Goal: Transaction & Acquisition: Purchase product/service

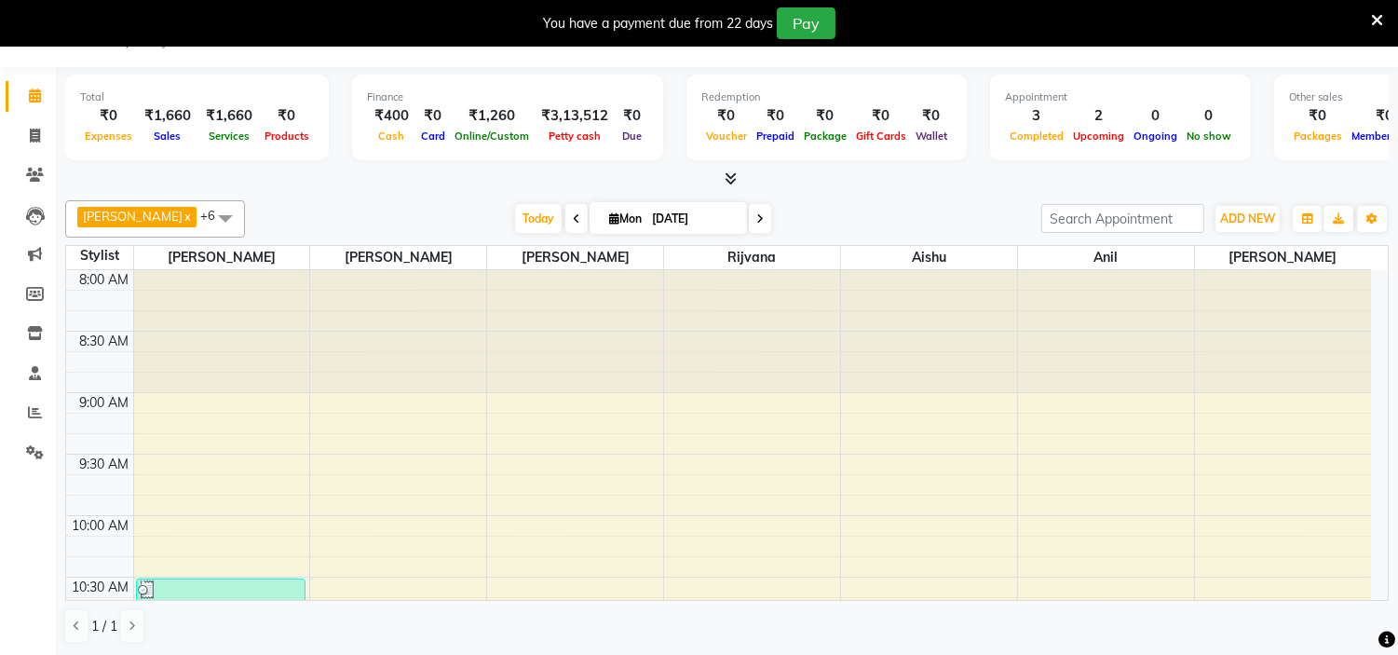
scroll to position [865, 0]
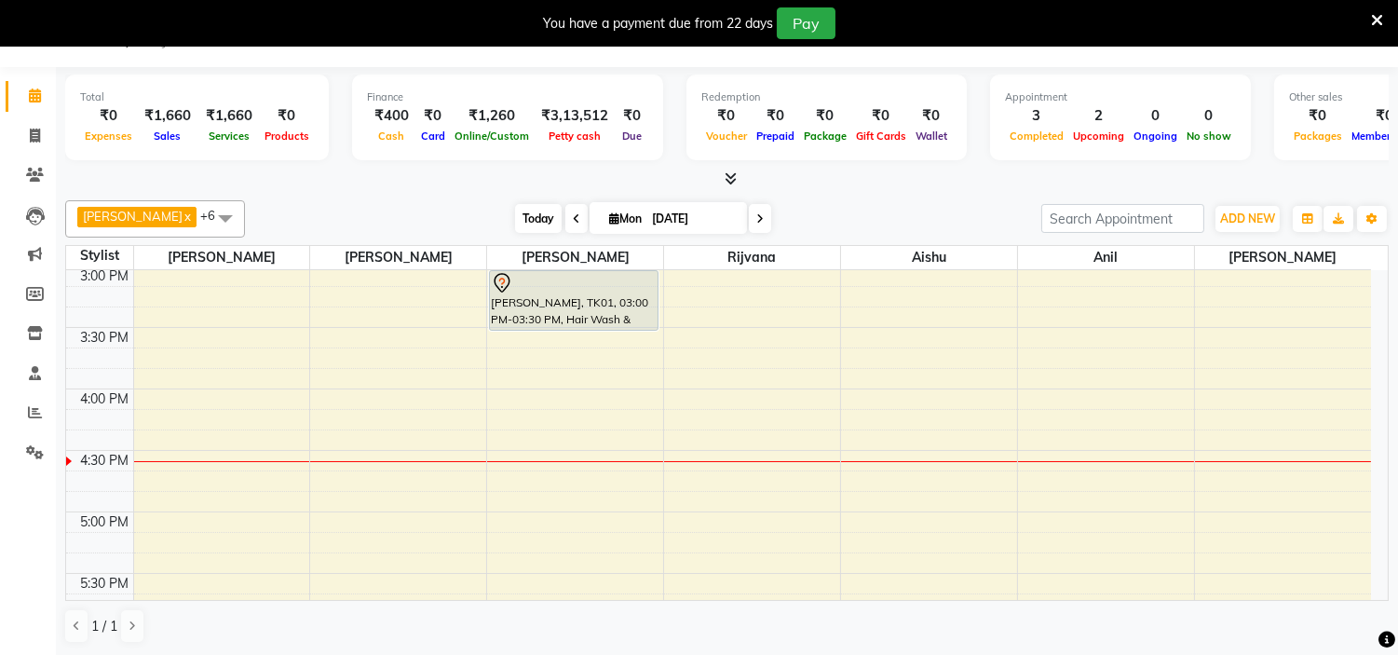
click at [515, 219] on span "Today" at bounding box center [538, 218] width 47 height 29
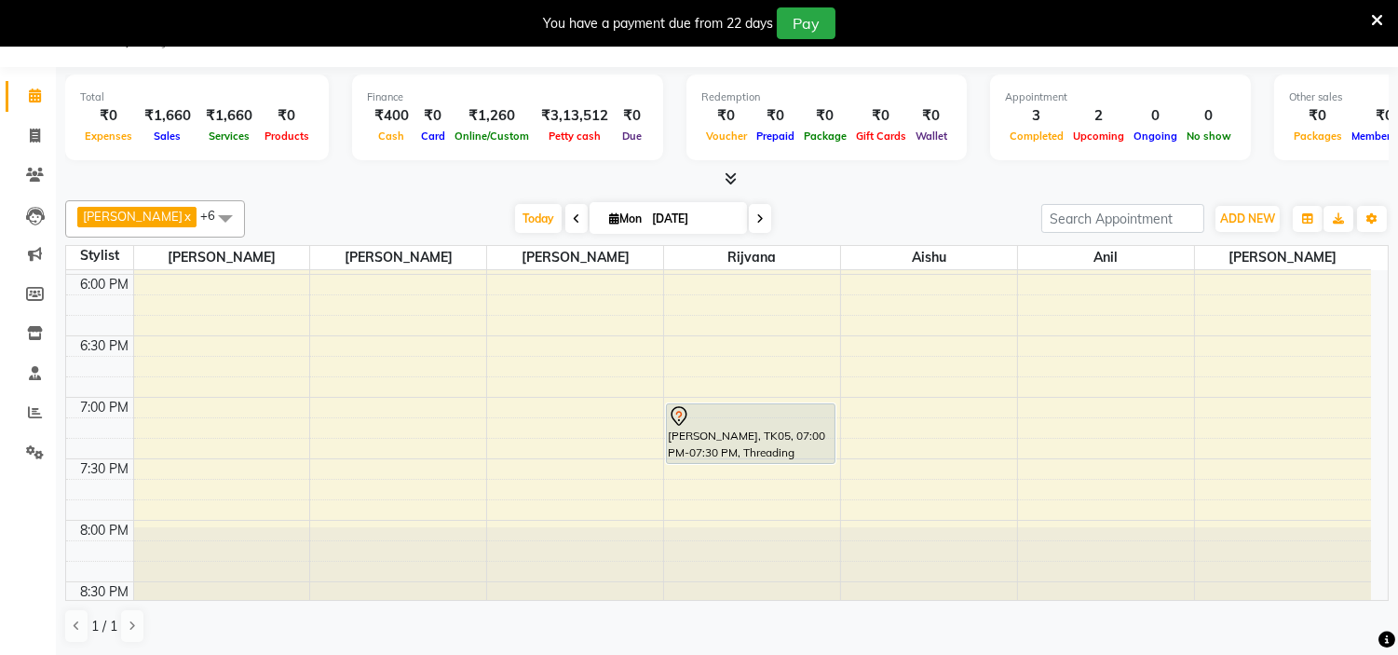
scroll to position [1226, 0]
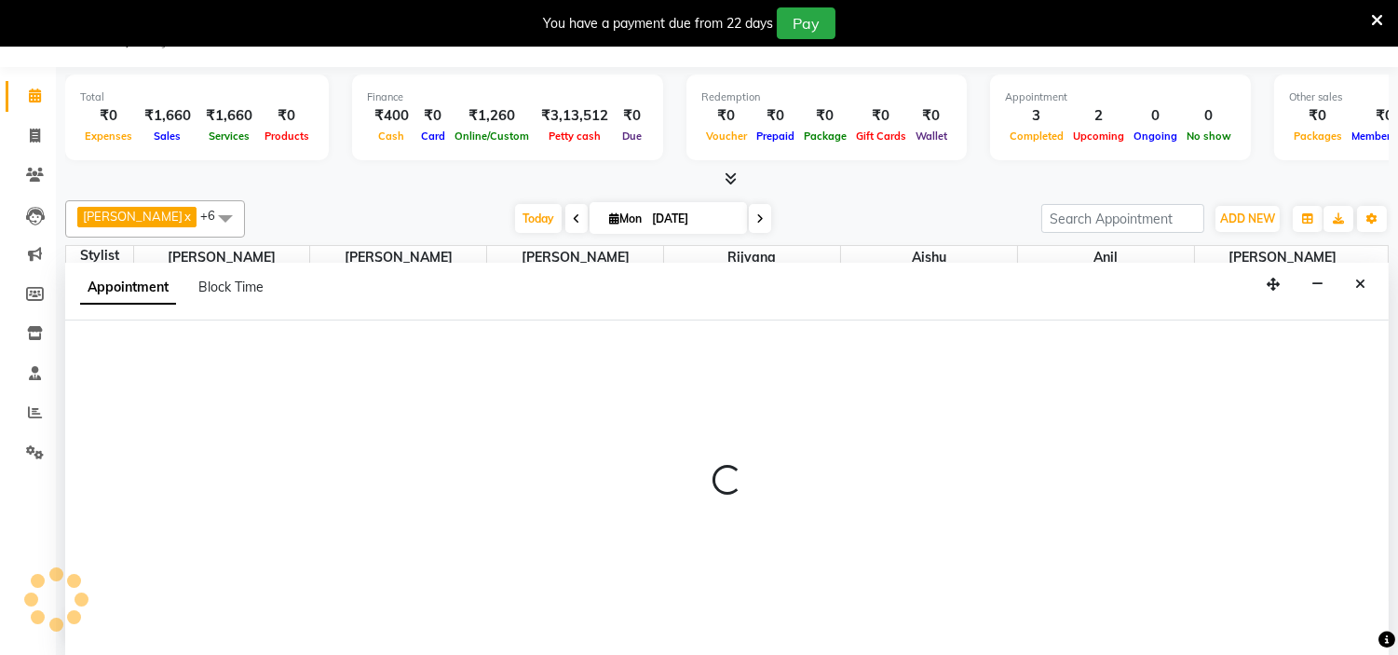
scroll to position [48, 0]
select select "85979"
select select "tentative"
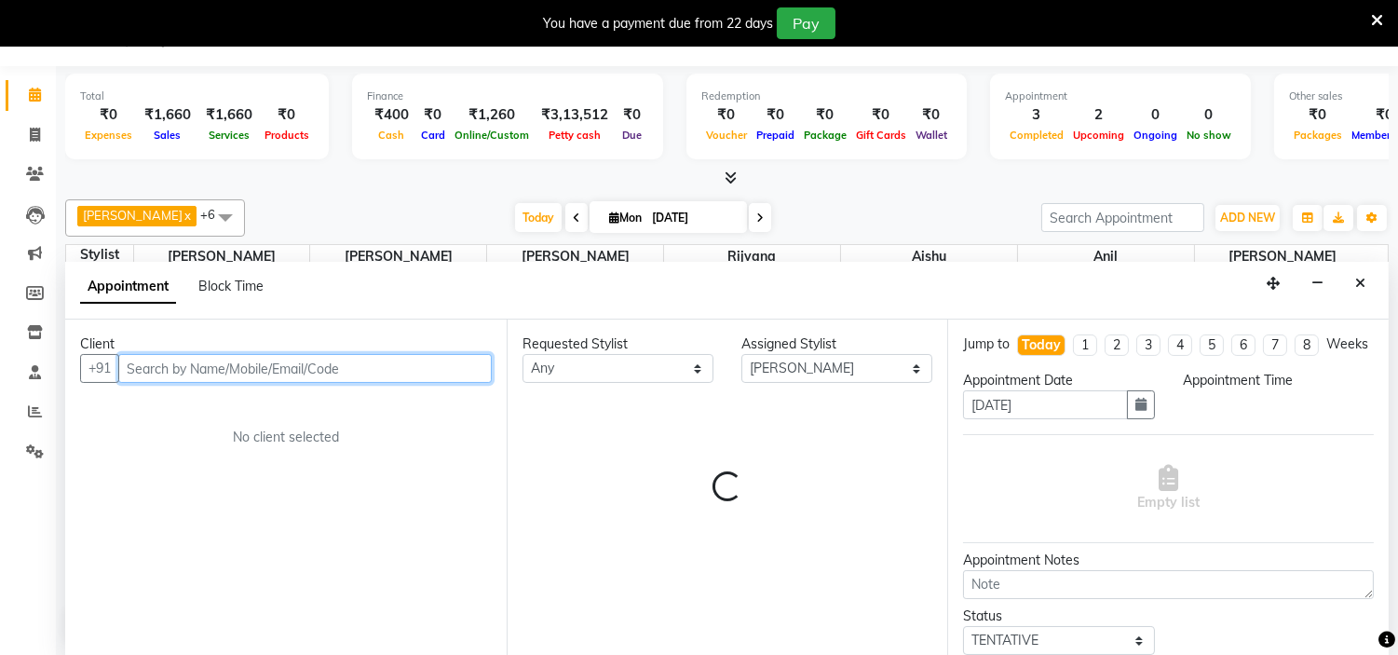
select select "1140"
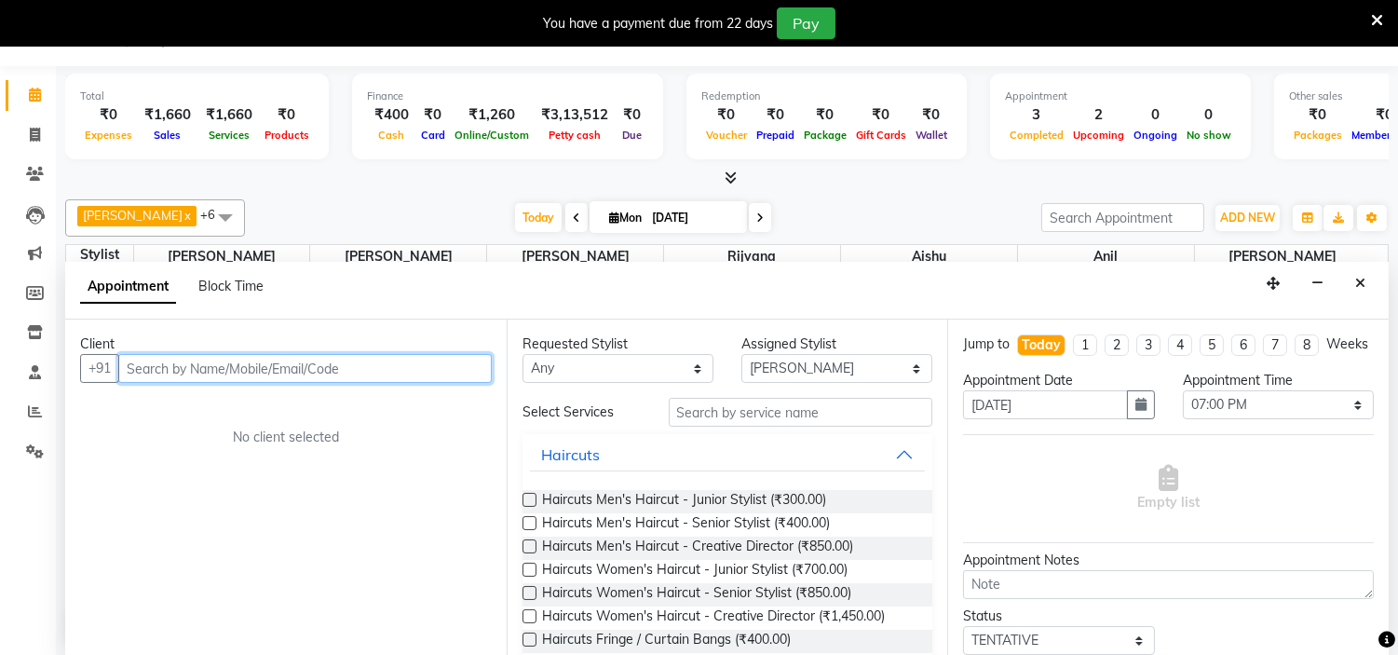
click at [299, 367] on input "text" at bounding box center [305, 368] width 374 height 29
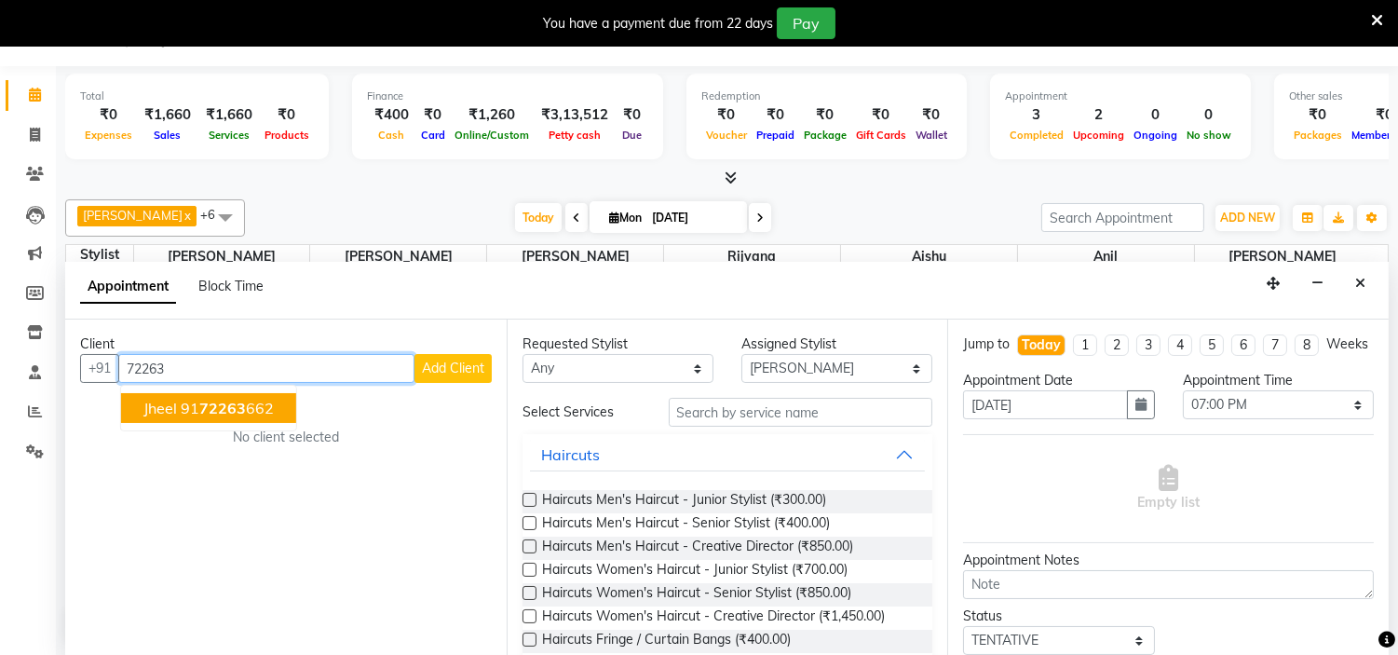
click at [278, 406] on button "Jheel 91 72263 662" at bounding box center [208, 408] width 175 height 30
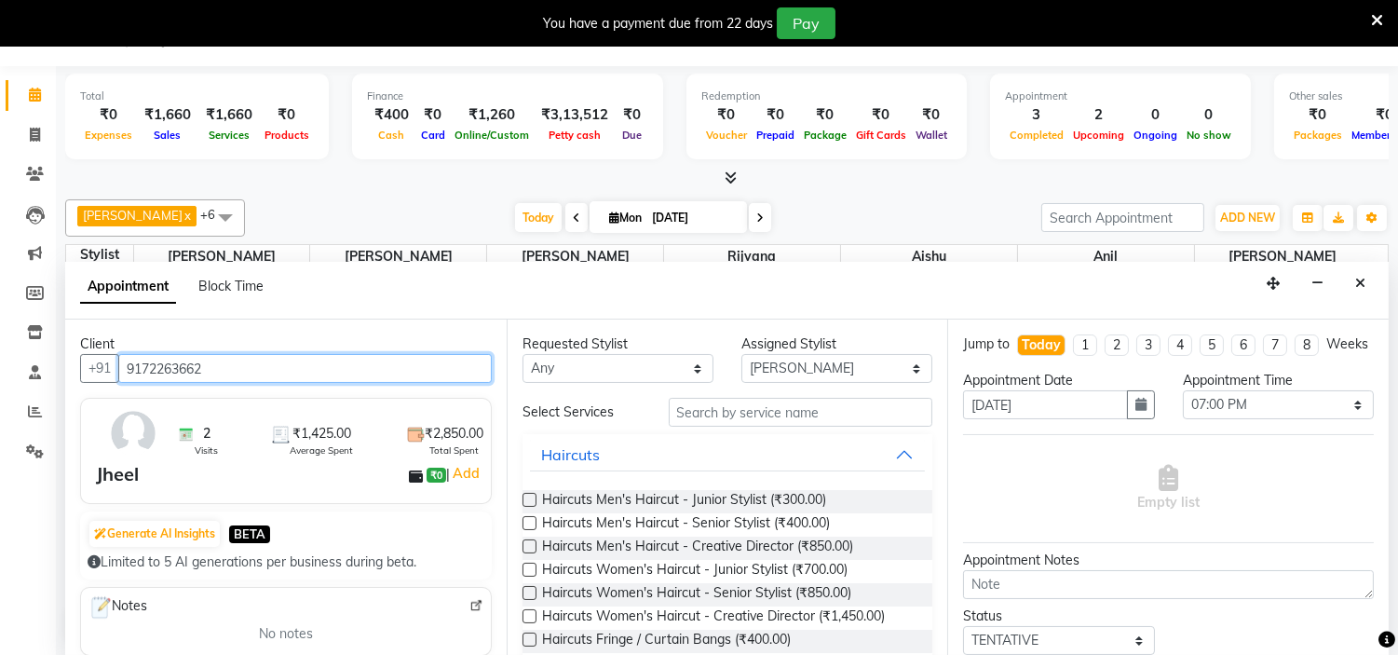
type input "9172263662"
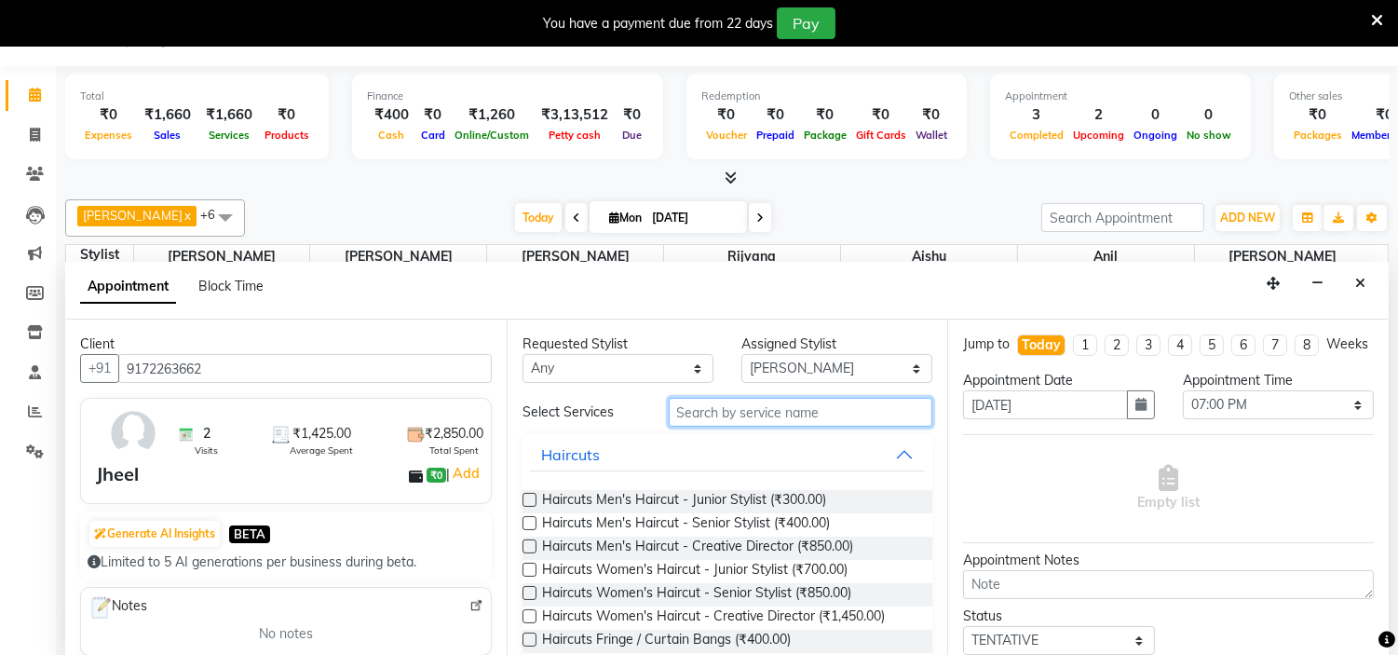
click at [722, 398] on input "text" at bounding box center [801, 412] width 265 height 29
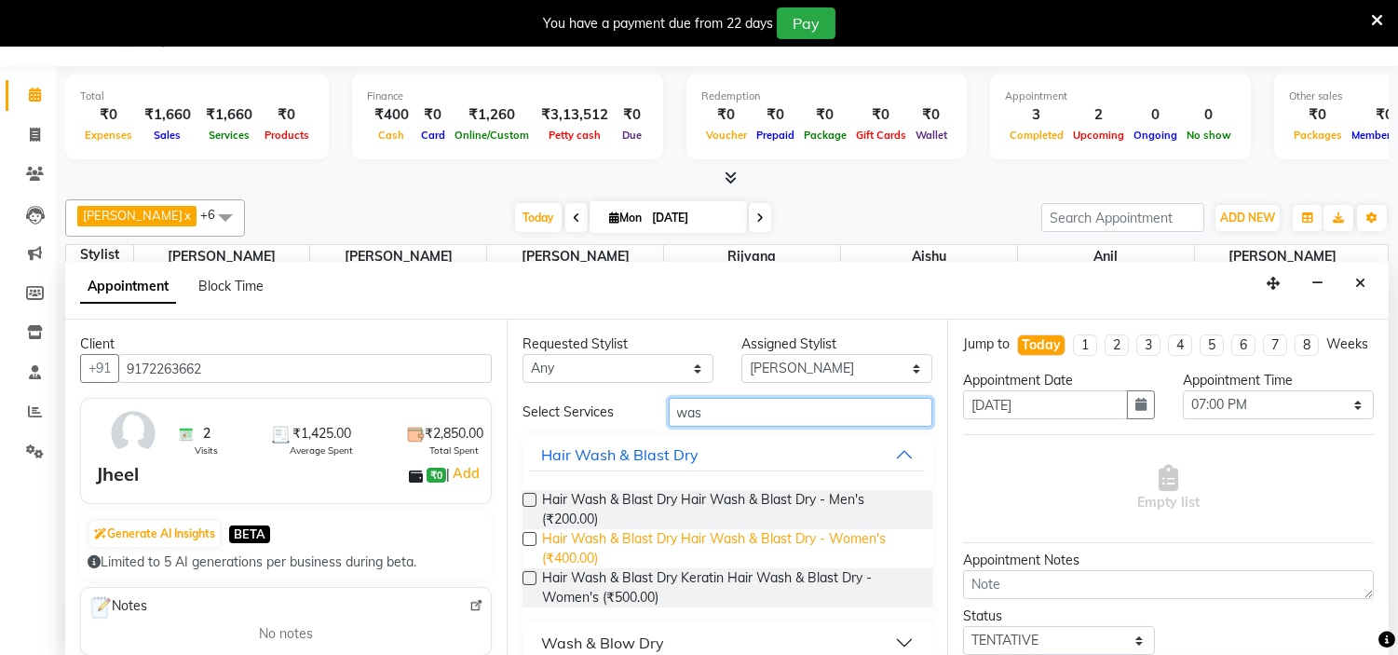
type input "was"
click at [568, 538] on span "Hair Wash & Blast Dry Hair Wash & Blast Dry - Women's (₹400.00)" at bounding box center [730, 548] width 376 height 39
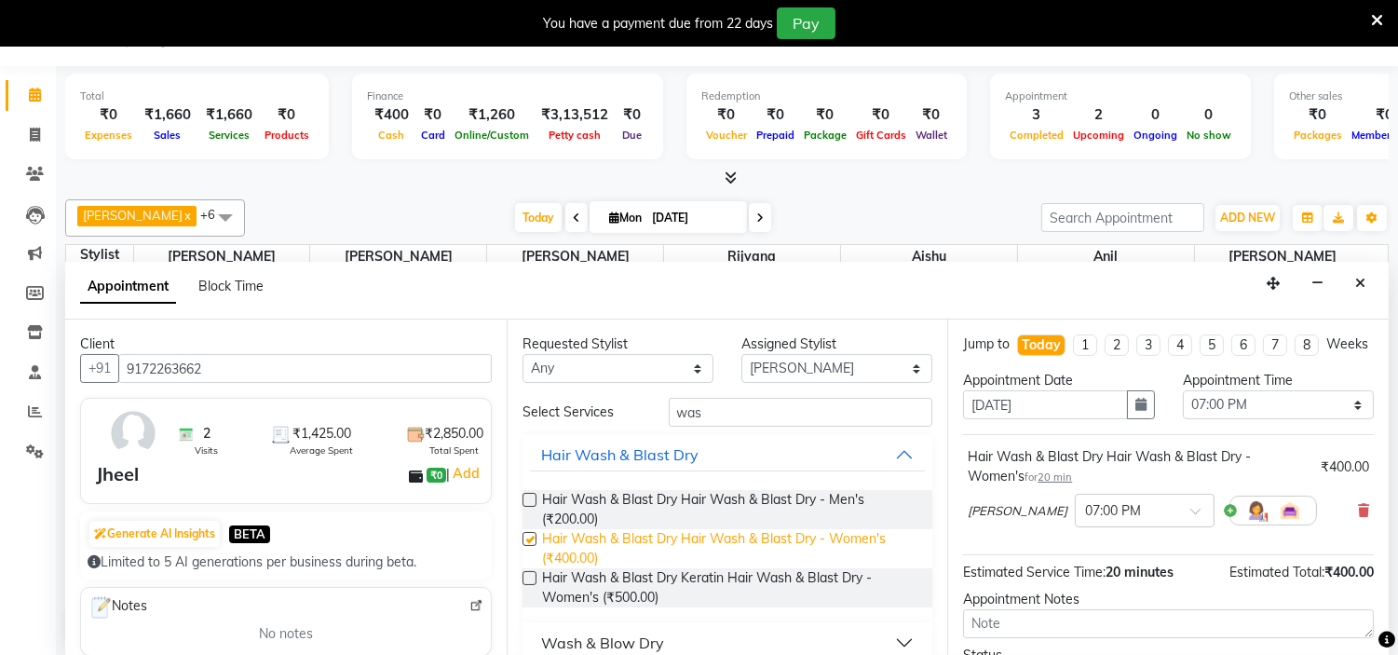
checkbox input "false"
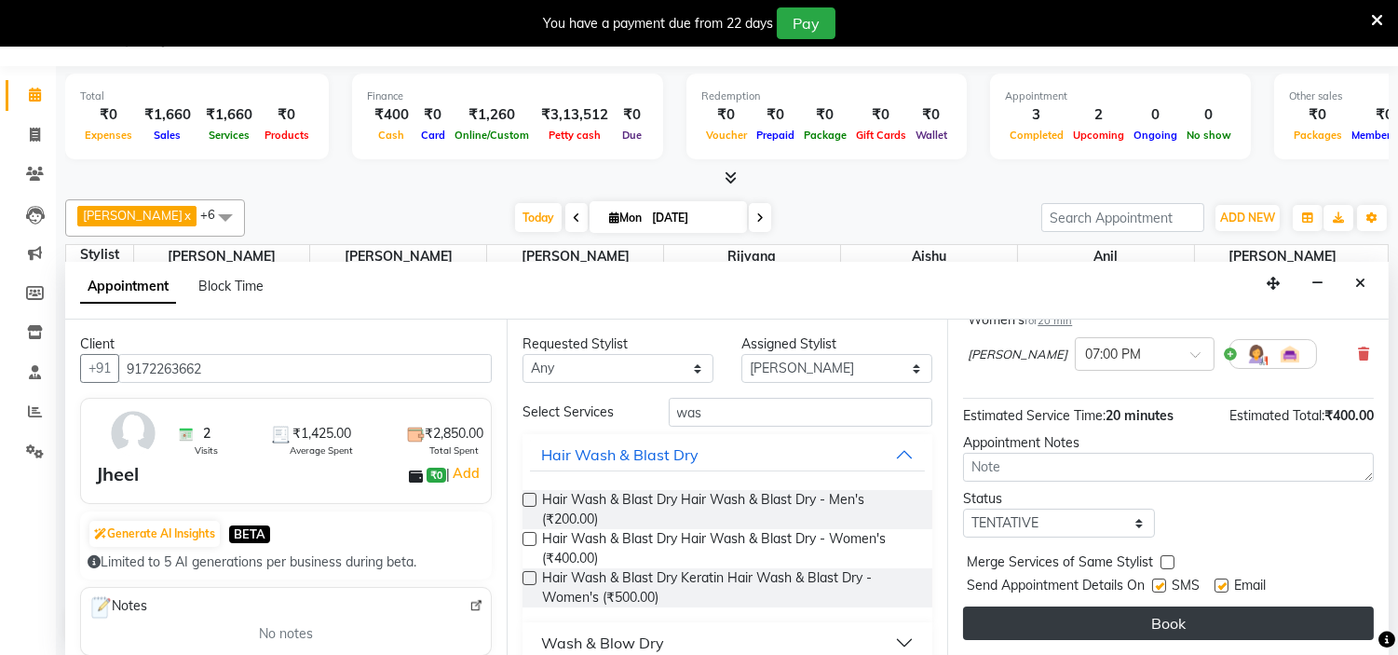
click at [1072, 620] on button "Book" at bounding box center [1168, 623] width 411 height 34
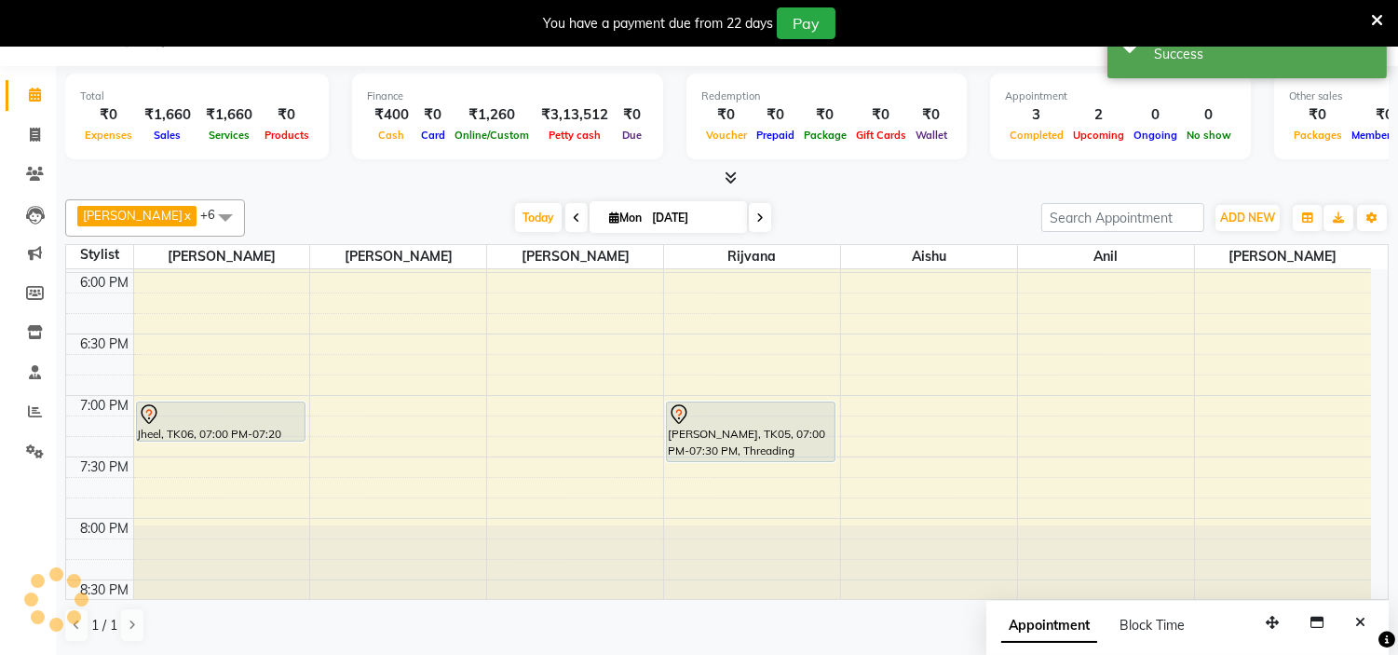
scroll to position [0, 0]
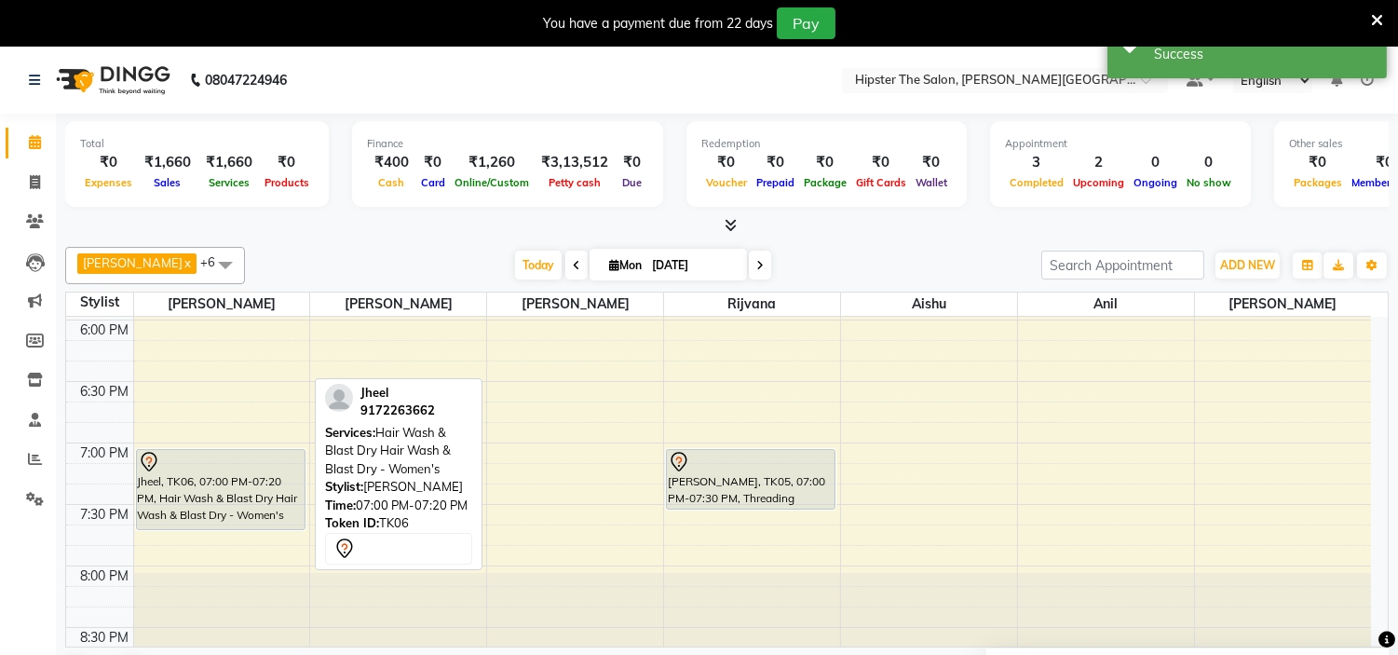
drag, startPoint x: 226, startPoint y: 483, endPoint x: 225, endPoint y: 528, distance: 45.7
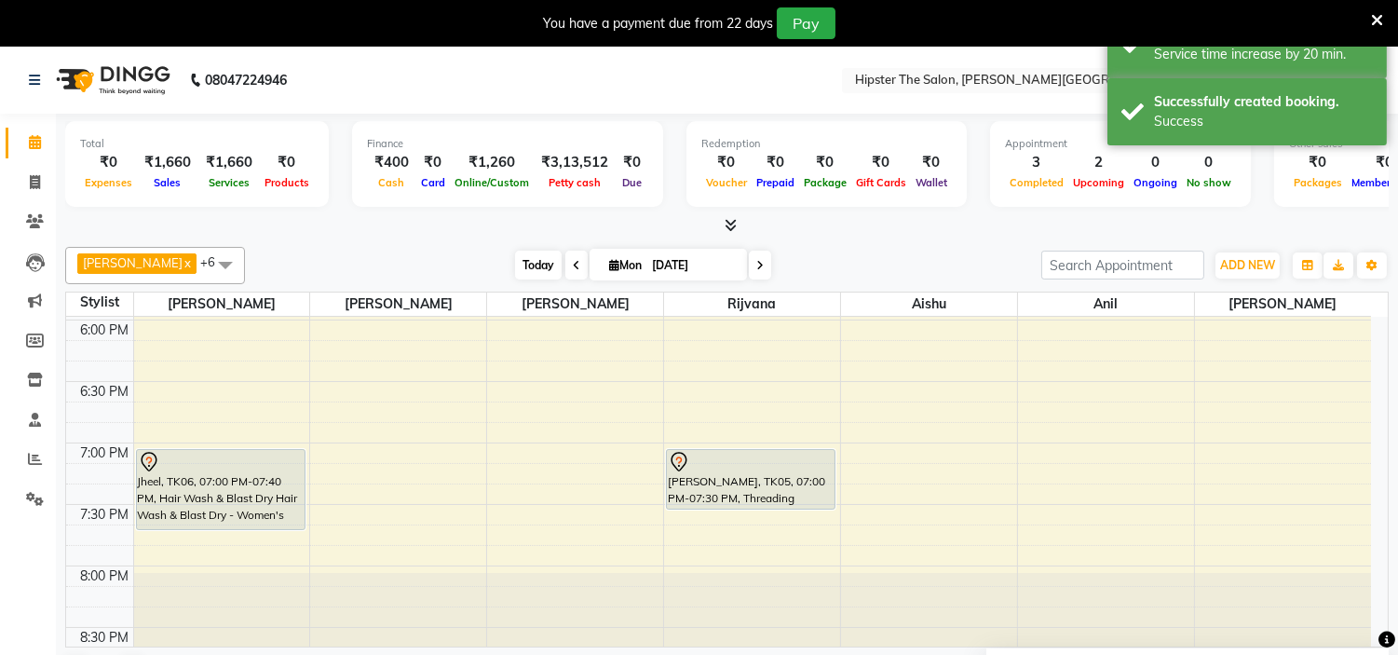
click at [515, 259] on span "Today" at bounding box center [538, 265] width 47 height 29
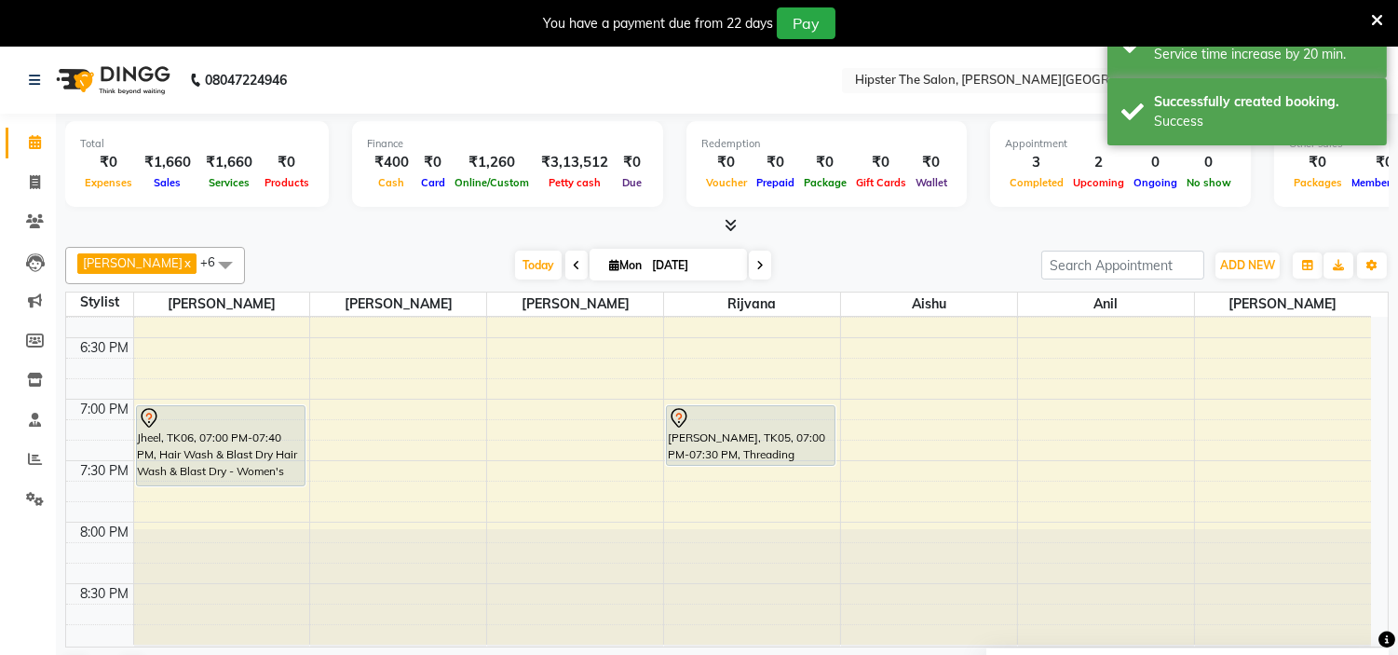
scroll to position [1274, 0]
click at [520, 266] on span "Today" at bounding box center [538, 265] width 47 height 29
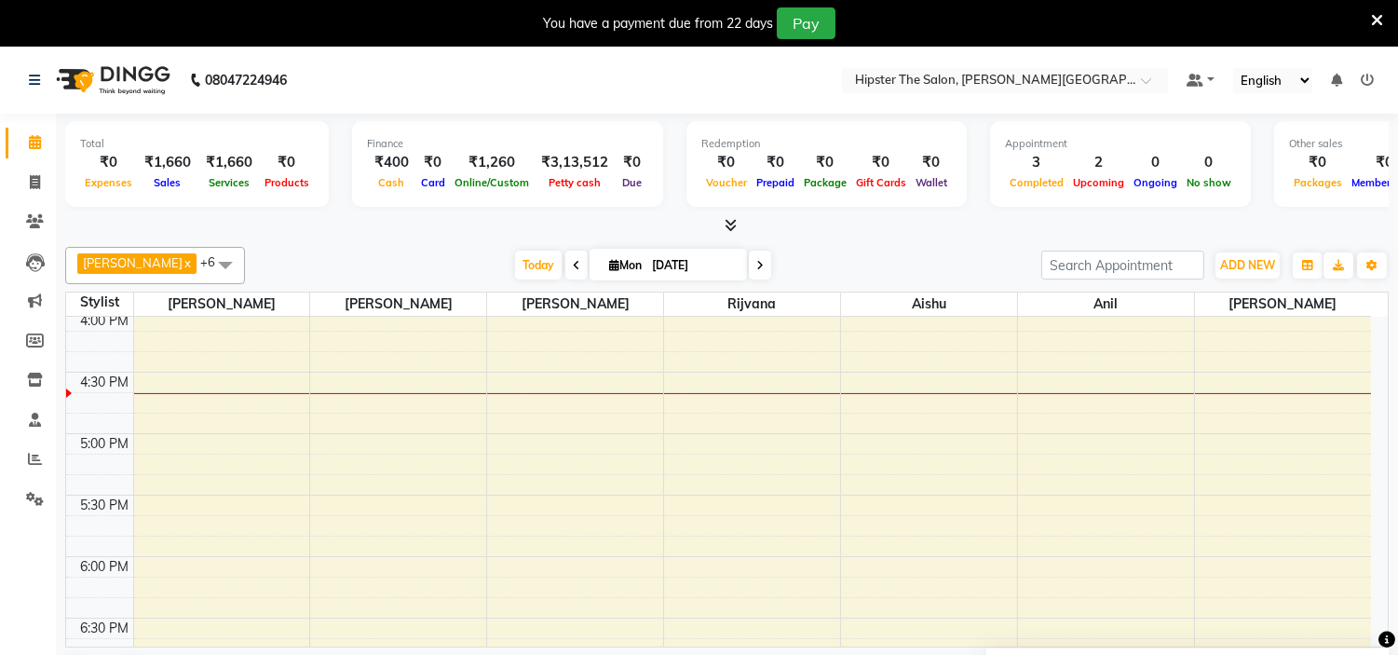
click at [505, 248] on div "[PERSON_NAME] x rijvana x aishu x anil x [PERSON_NAME] x [PERSON_NAME] x +6 Sel…" at bounding box center [727, 265] width 1324 height 37
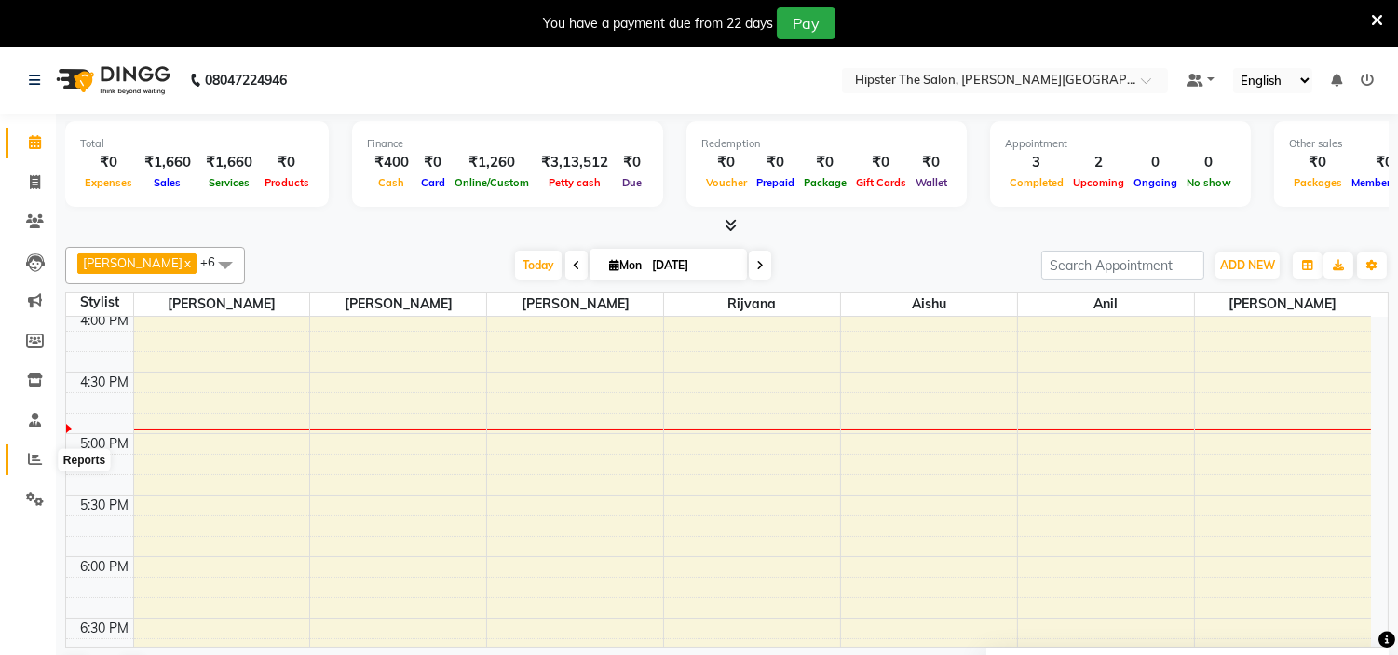
click at [28, 458] on icon at bounding box center [35, 459] width 14 height 14
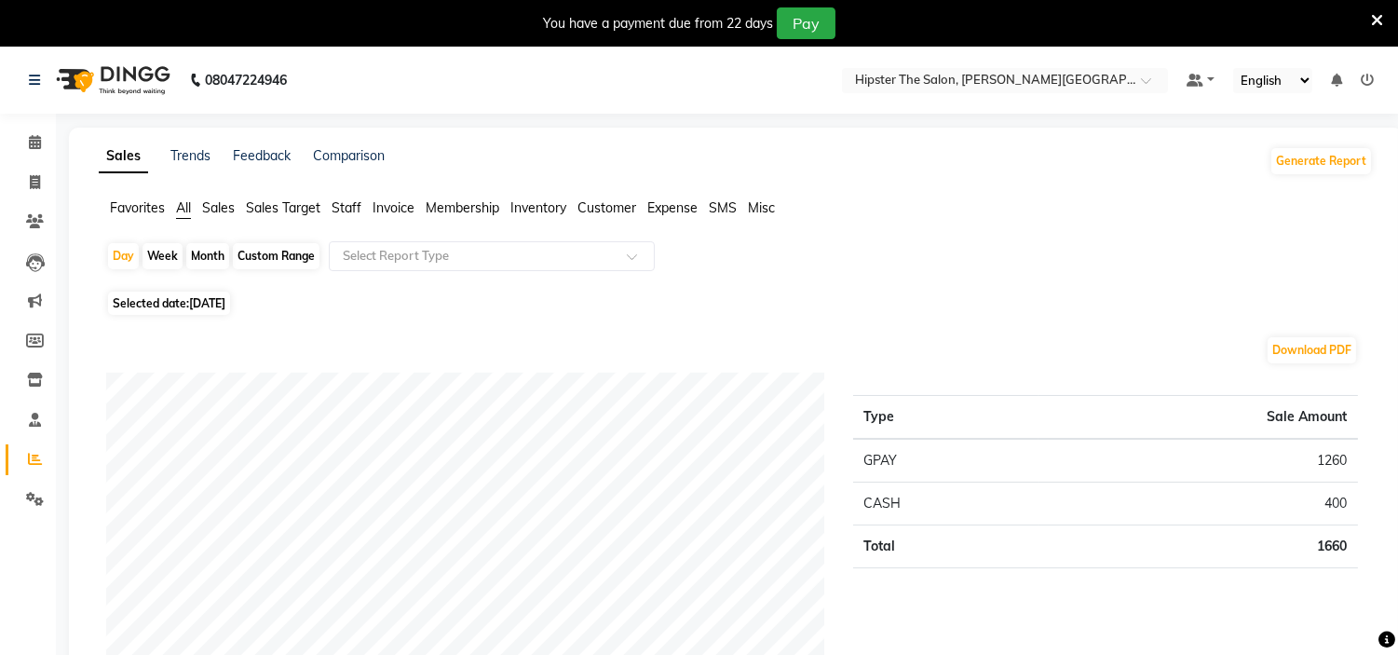
click at [207, 303] on span "[DATE]" at bounding box center [207, 303] width 36 height 14
select select "9"
select select "2025"
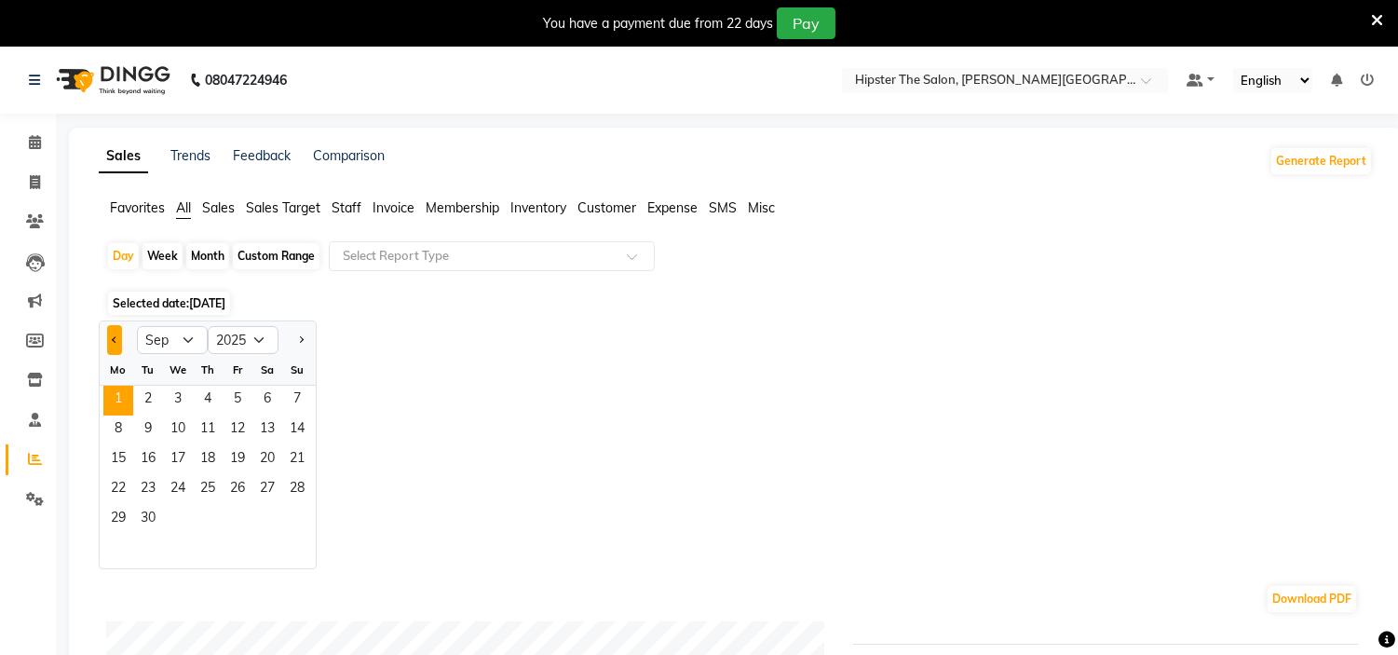
click at [115, 347] on button "Previous month" at bounding box center [114, 340] width 15 height 30
select select "7"
click at [150, 401] on span "1" at bounding box center [148, 401] width 30 height 30
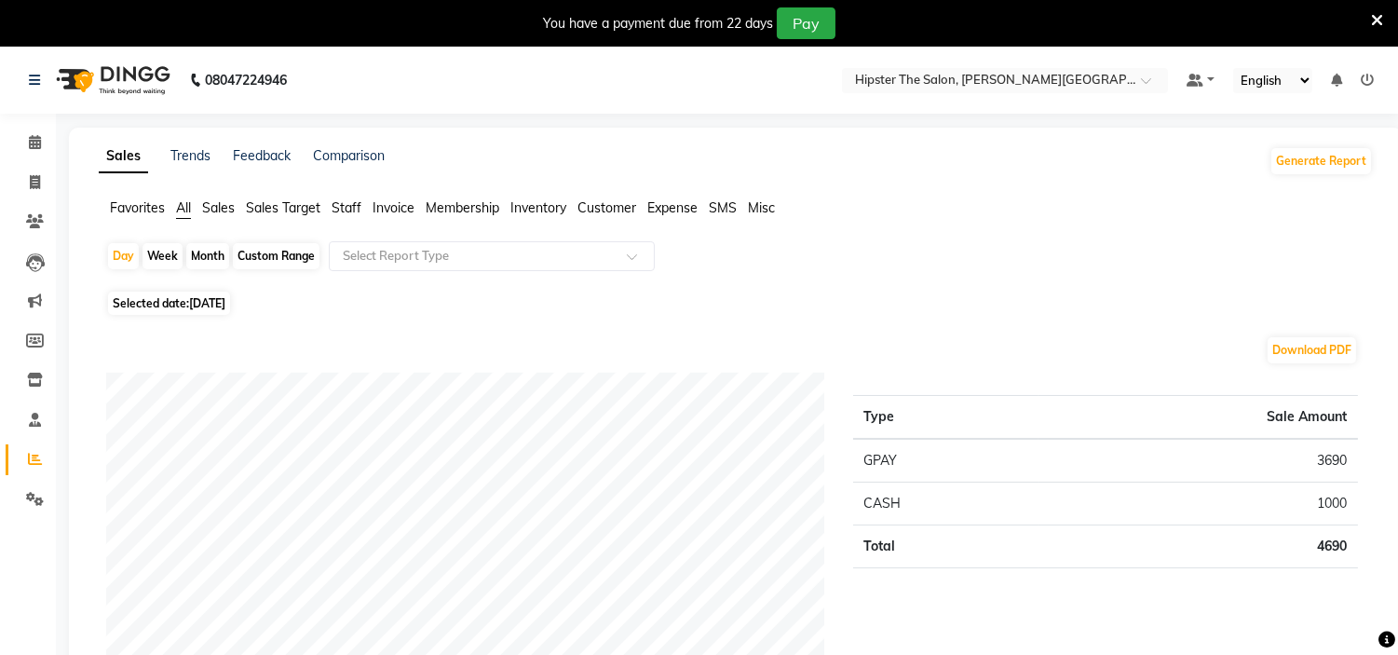
click at [259, 253] on div "Custom Range" at bounding box center [276, 256] width 87 height 26
select select "7"
select select "2025"
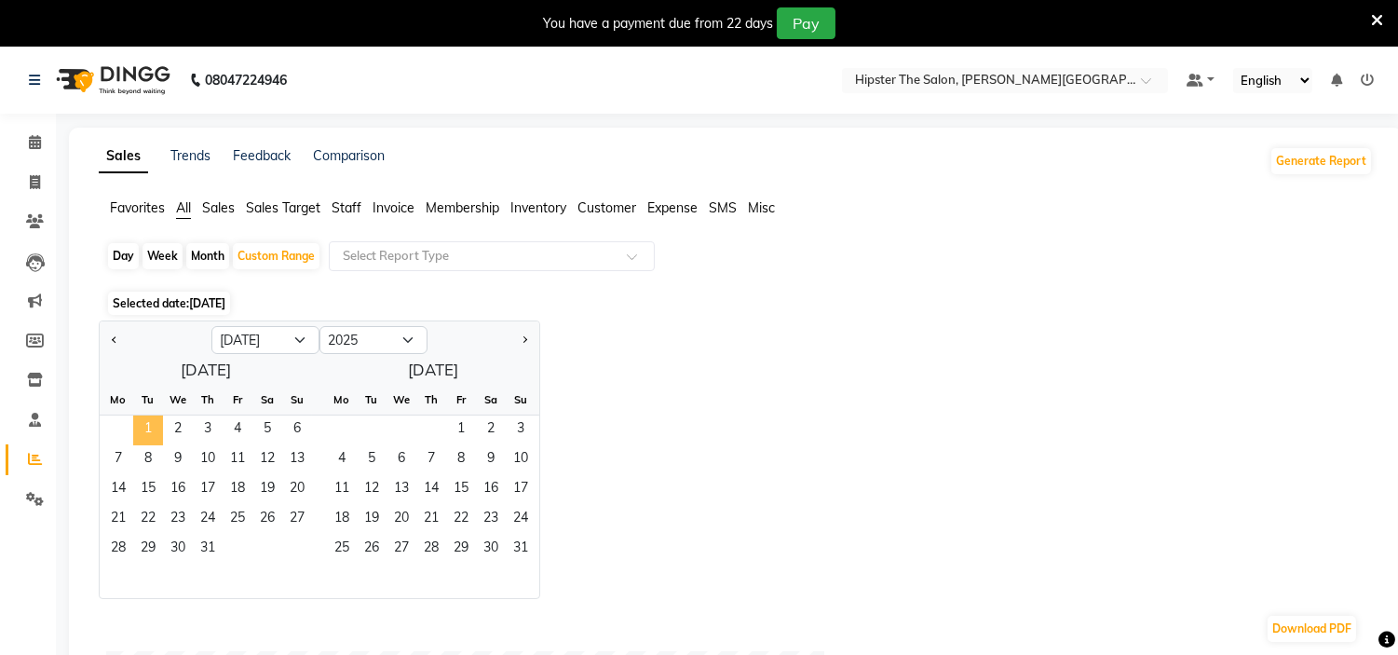
click at [151, 417] on span "1" at bounding box center [148, 430] width 30 height 30
click at [511, 542] on span "31" at bounding box center [521, 550] width 30 height 30
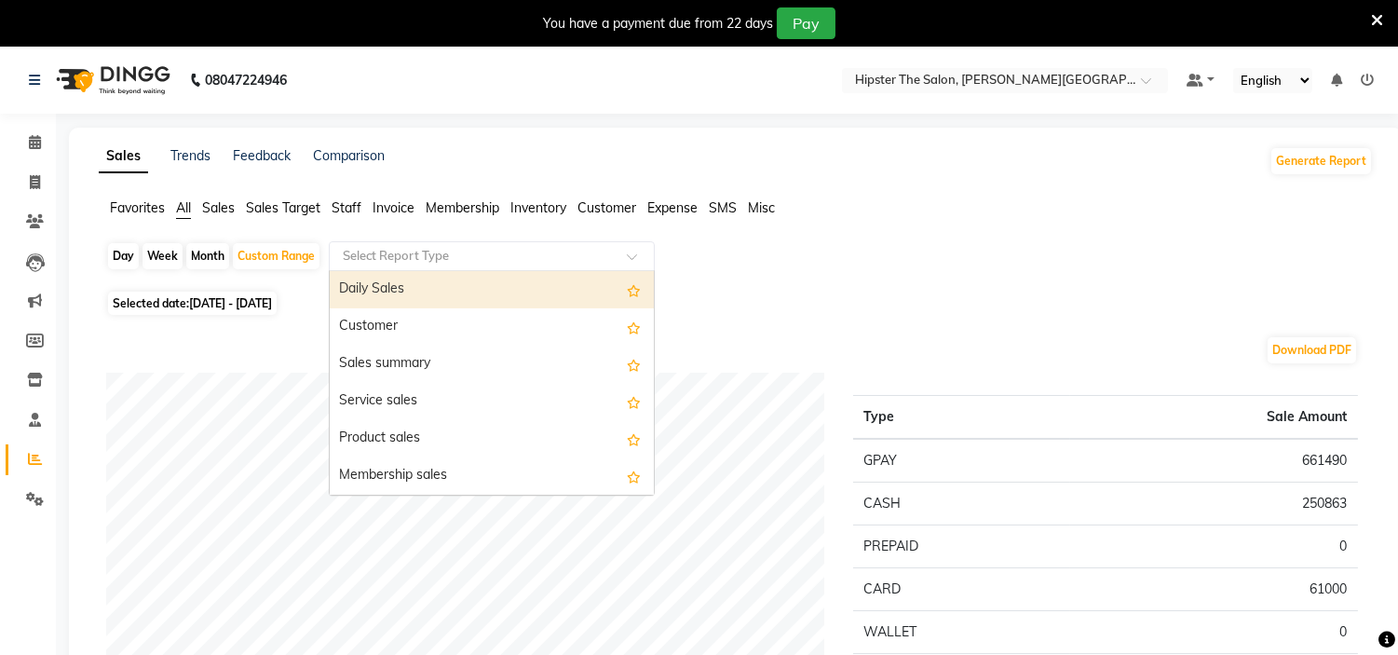
click at [384, 258] on input "text" at bounding box center [473, 256] width 268 height 19
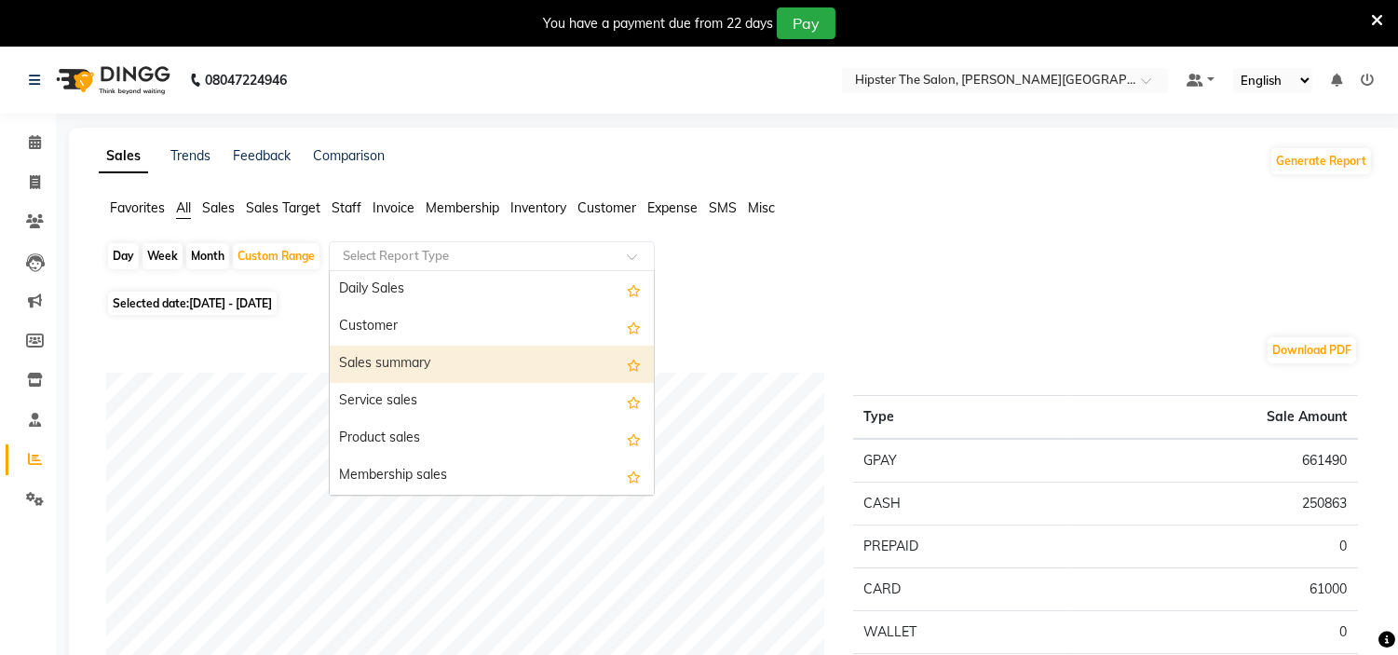
click at [410, 366] on div "Sales summary" at bounding box center [492, 364] width 324 height 37
select select "full_report"
select select "csv"
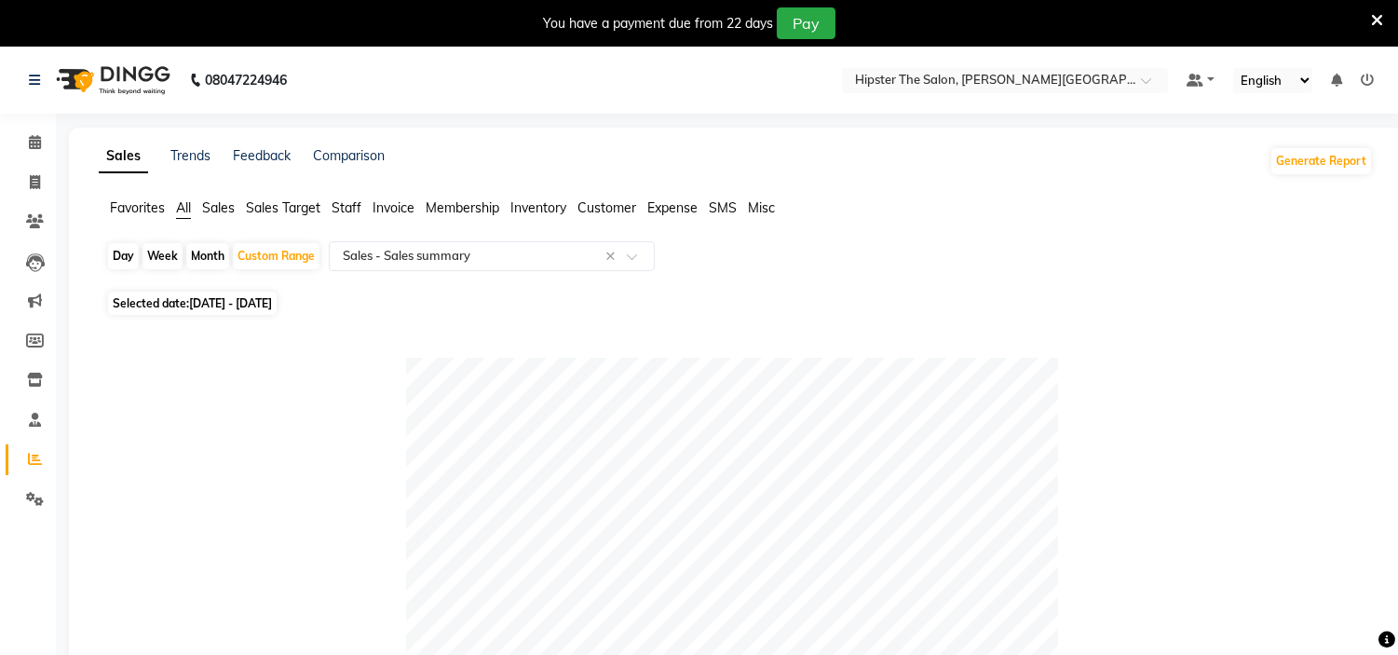
click at [348, 207] on span "Staff" at bounding box center [347, 207] width 30 height 17
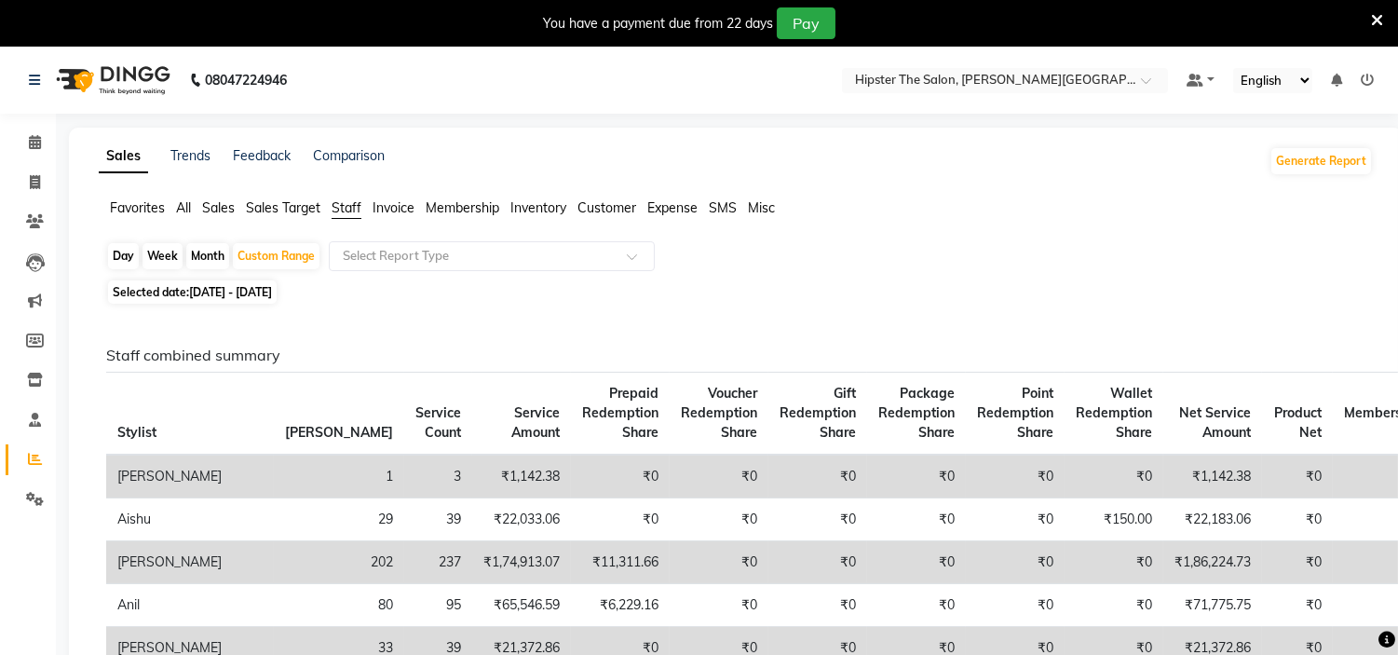
click at [218, 292] on span "[DATE] - [DATE]" at bounding box center [230, 292] width 83 height 14
select select "7"
select select "2025"
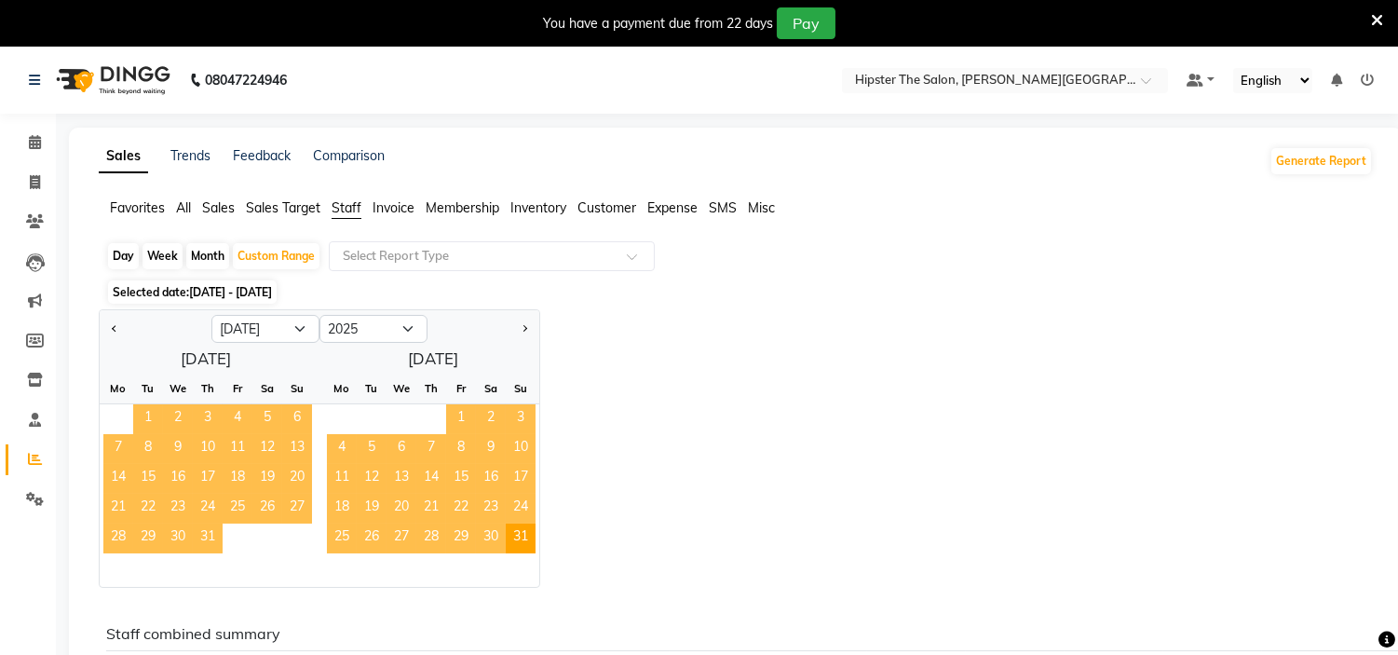
click at [157, 419] on span "1" at bounding box center [148, 419] width 30 height 30
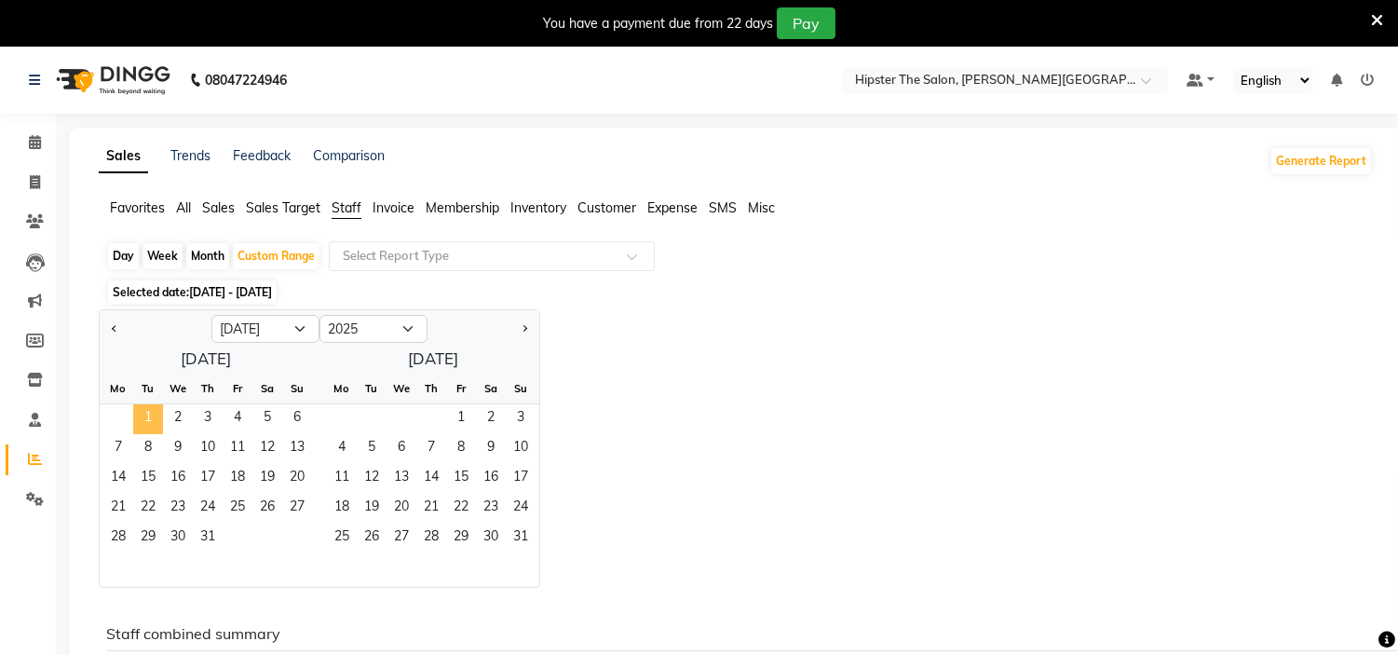
click at [157, 419] on span "1" at bounding box center [148, 419] width 30 height 30
click at [217, 534] on span "31" at bounding box center [208, 539] width 30 height 30
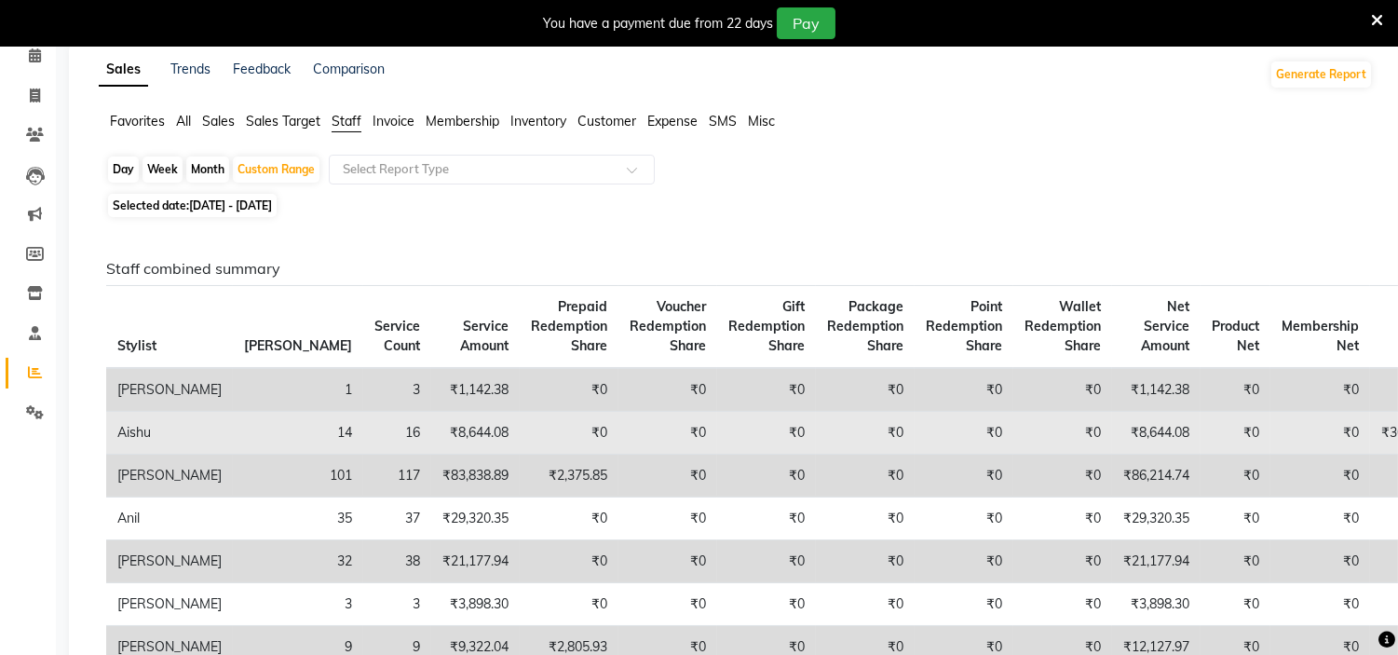
scroll to position [86, 0]
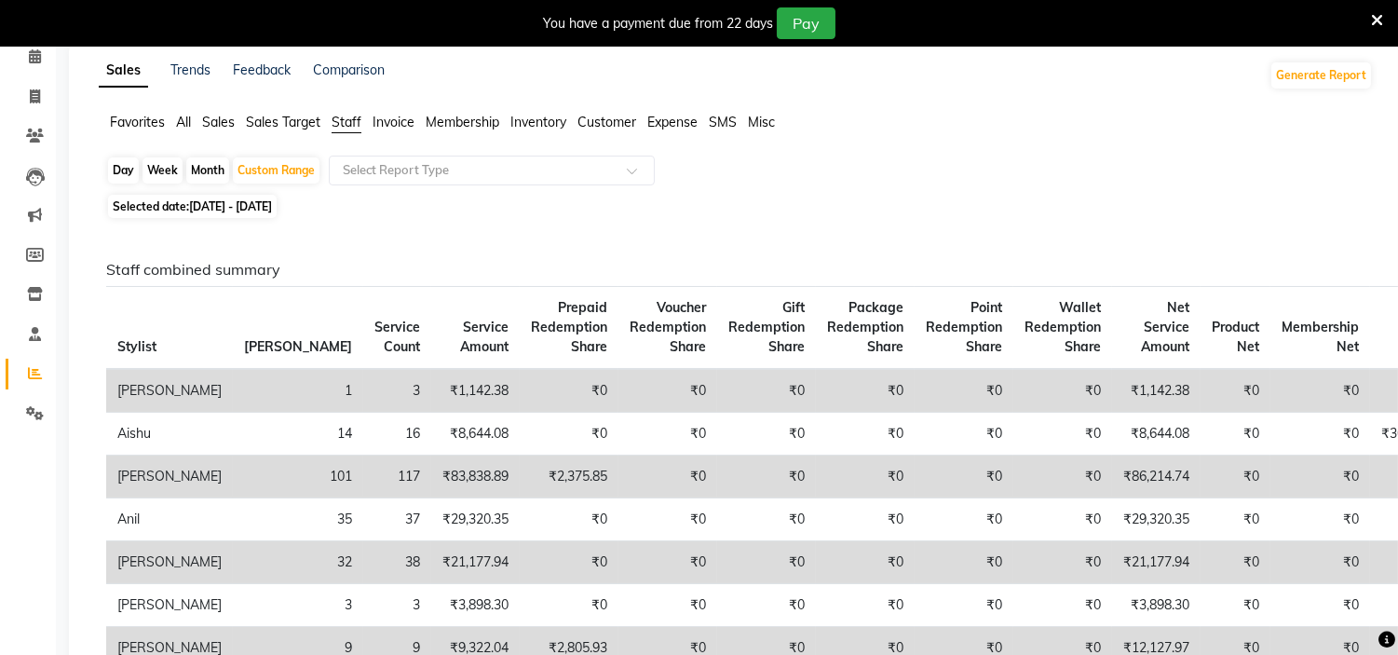
click at [272, 199] on span "[DATE] - [DATE]" at bounding box center [230, 206] width 83 height 14
select select "7"
select select "2025"
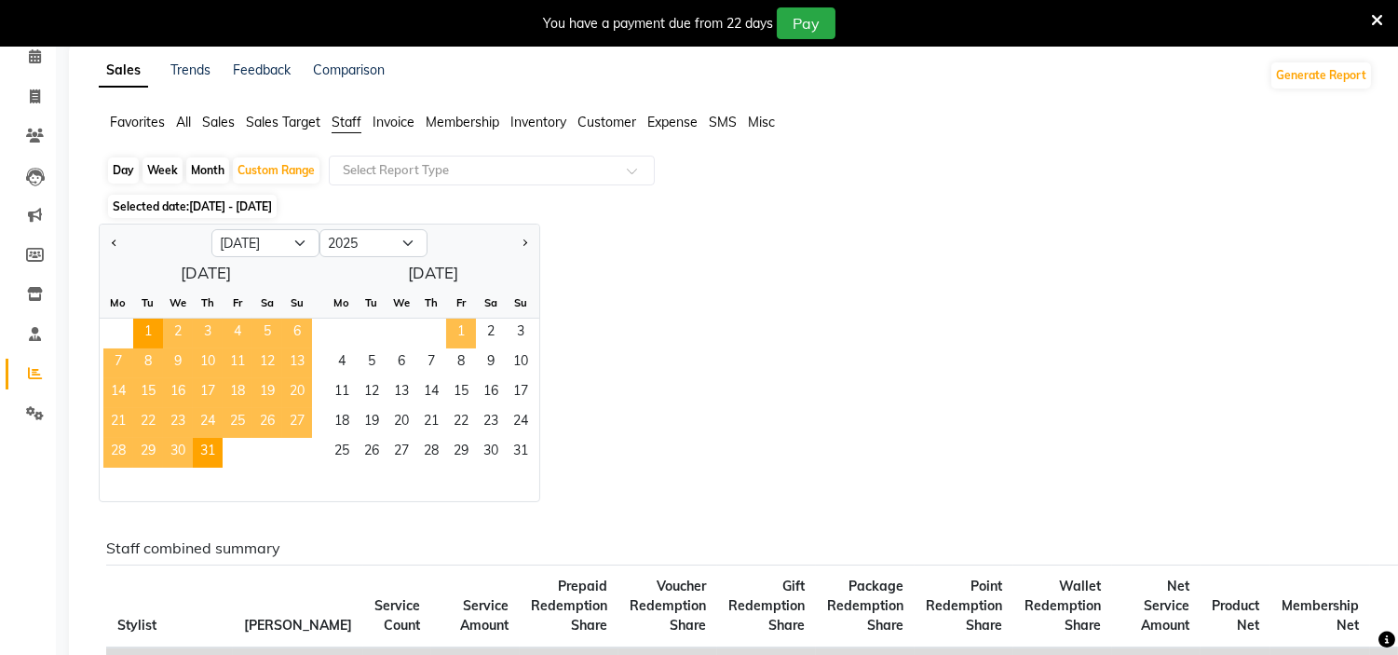
click at [466, 341] on span "1" at bounding box center [461, 334] width 30 height 30
select select "8"
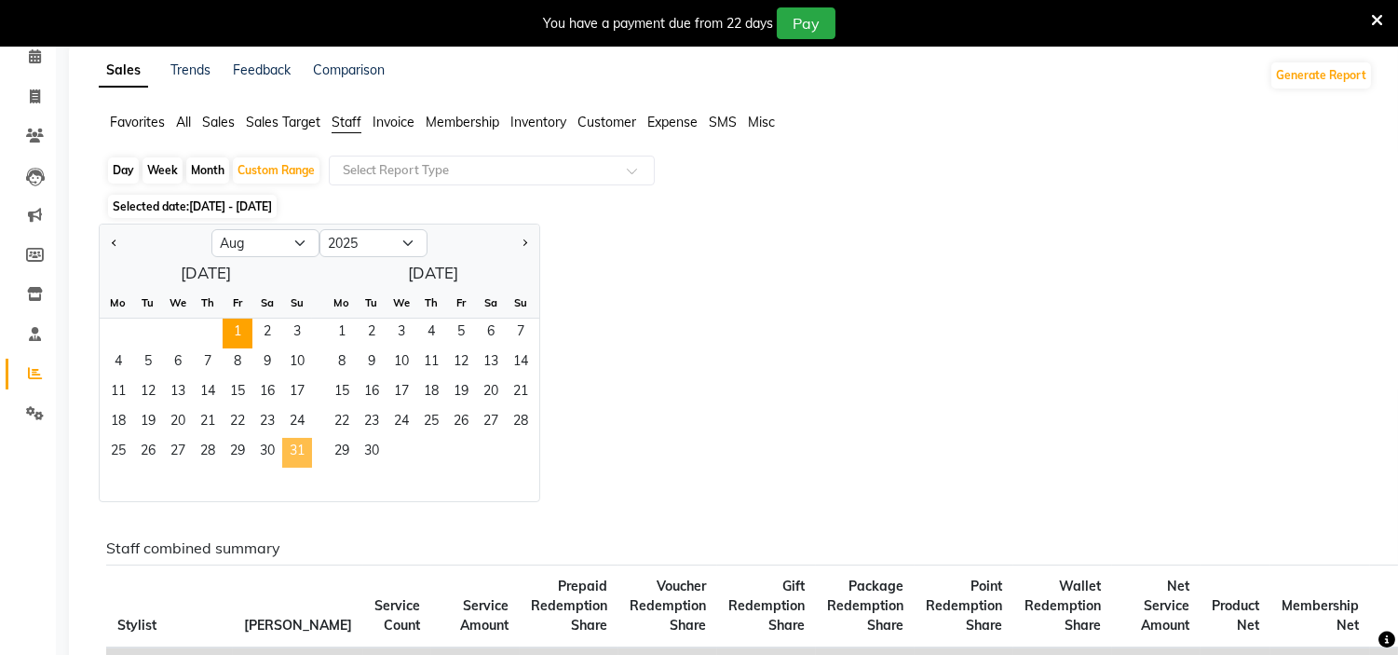
click at [300, 450] on span "31" at bounding box center [297, 453] width 30 height 30
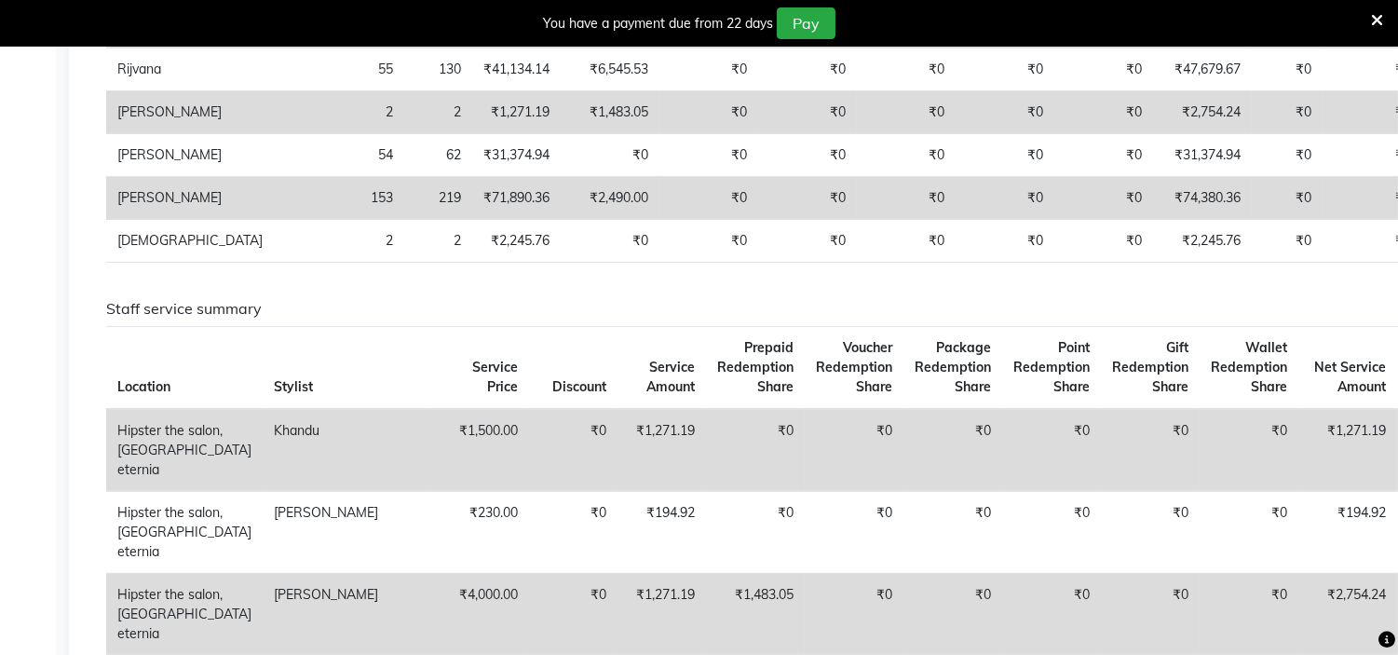
scroll to position [0, 0]
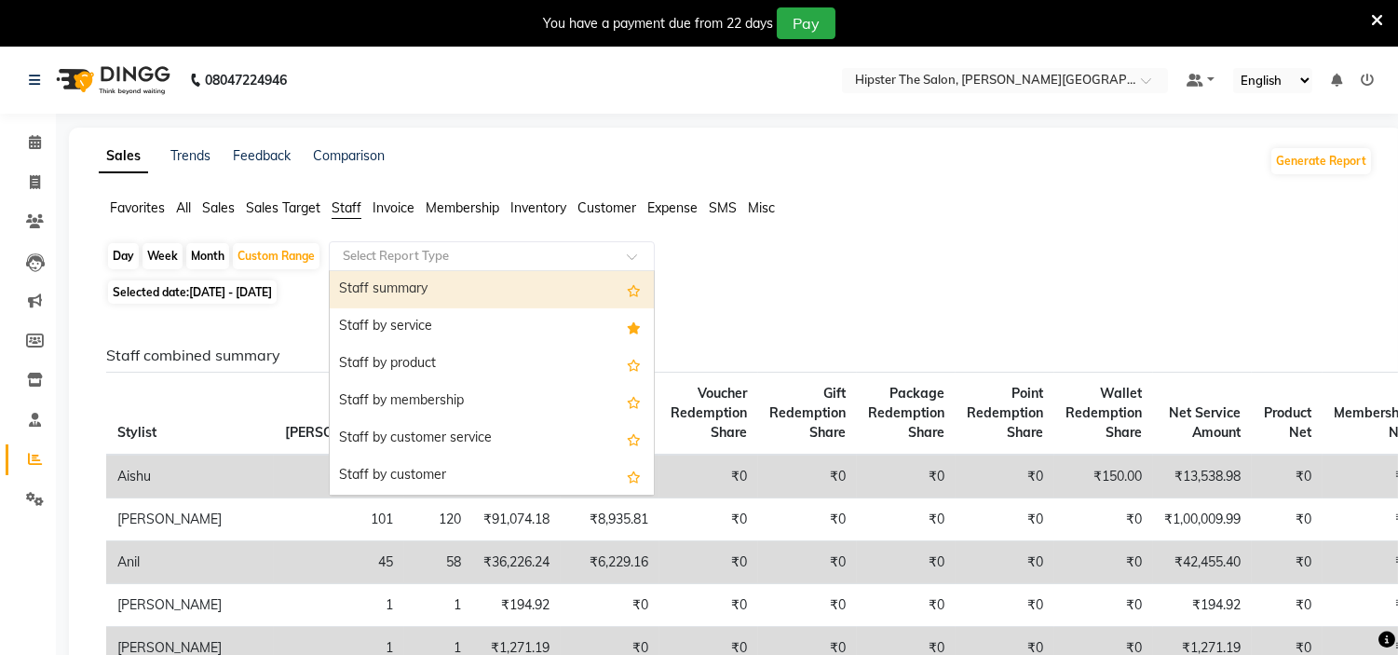
click at [421, 261] on input "text" at bounding box center [473, 256] width 268 height 19
click at [438, 284] on div "Staff summary" at bounding box center [492, 289] width 324 height 37
select select "full_report"
select select "csv"
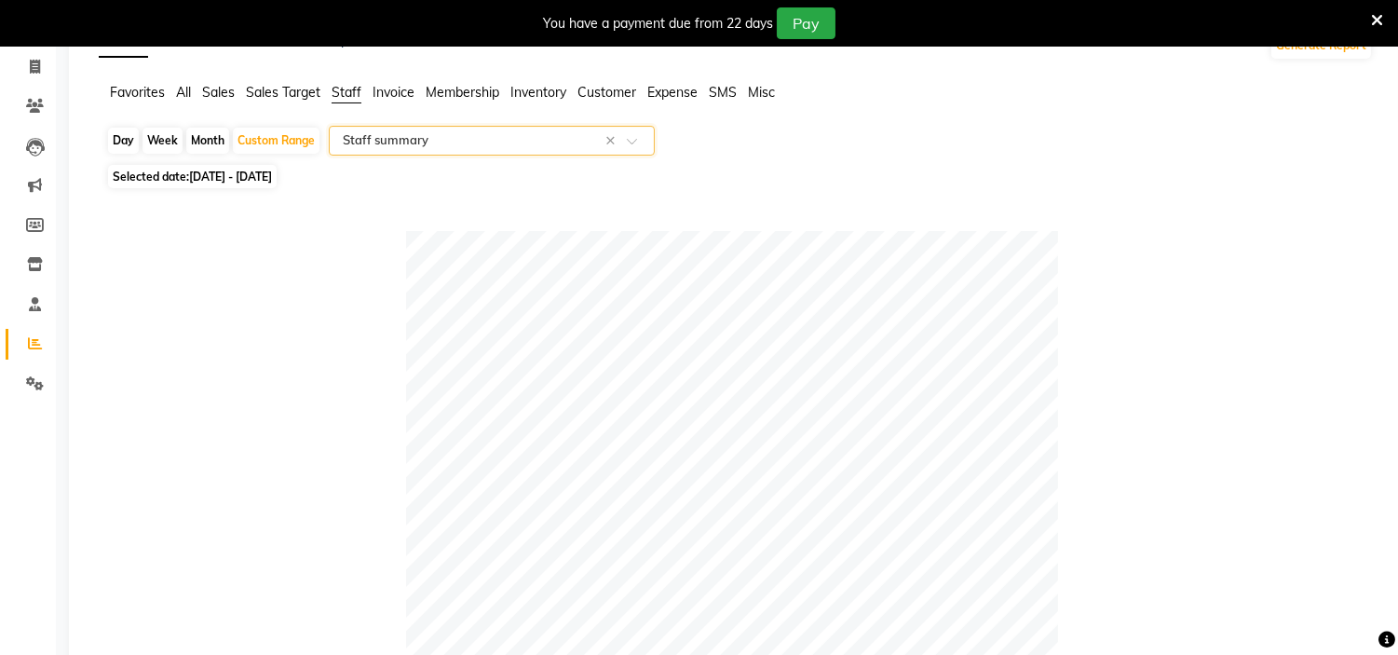
scroll to position [115, 0]
click at [189, 93] on span "All" at bounding box center [183, 93] width 15 height 17
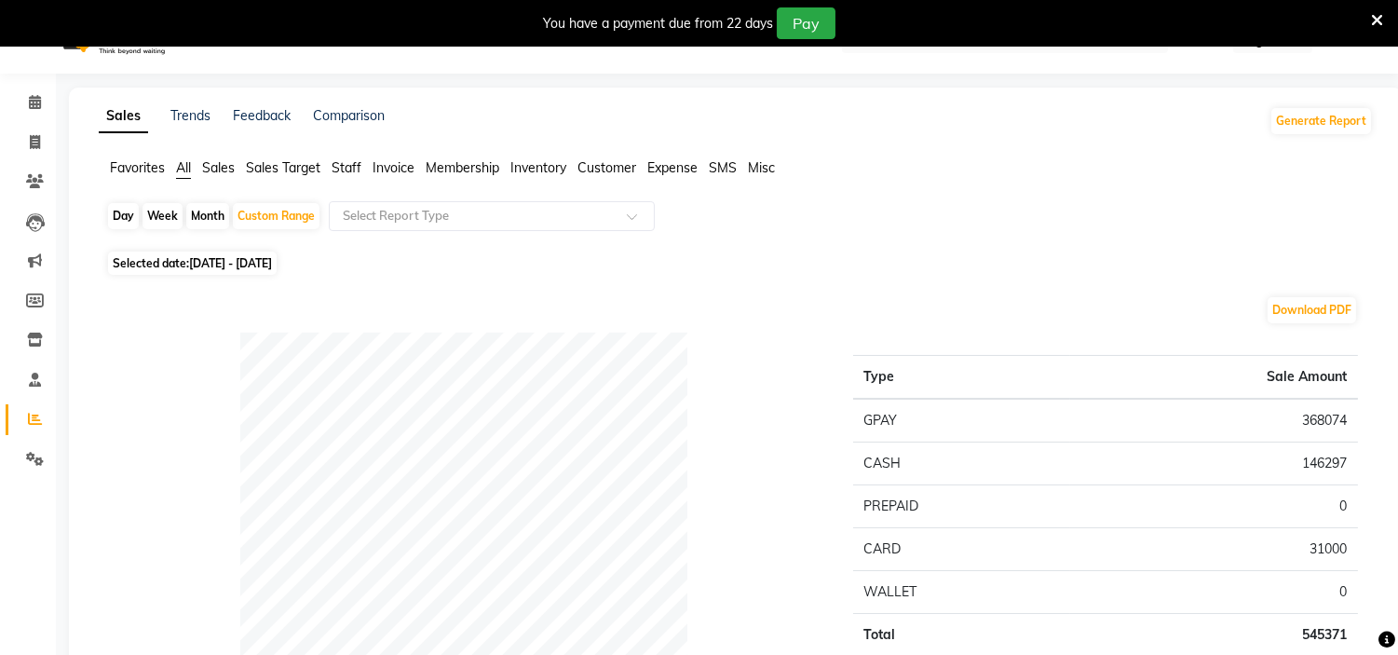
scroll to position [0, 0]
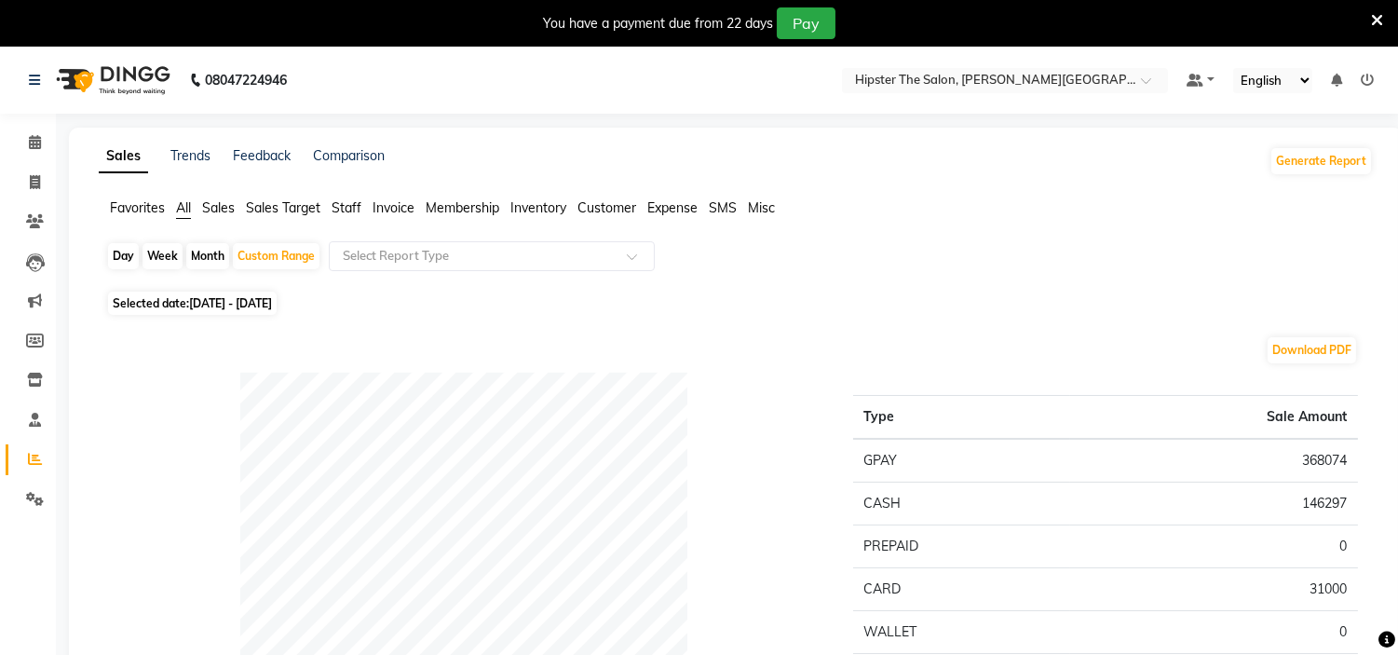
click at [343, 207] on span "Staff" at bounding box center [347, 207] width 30 height 17
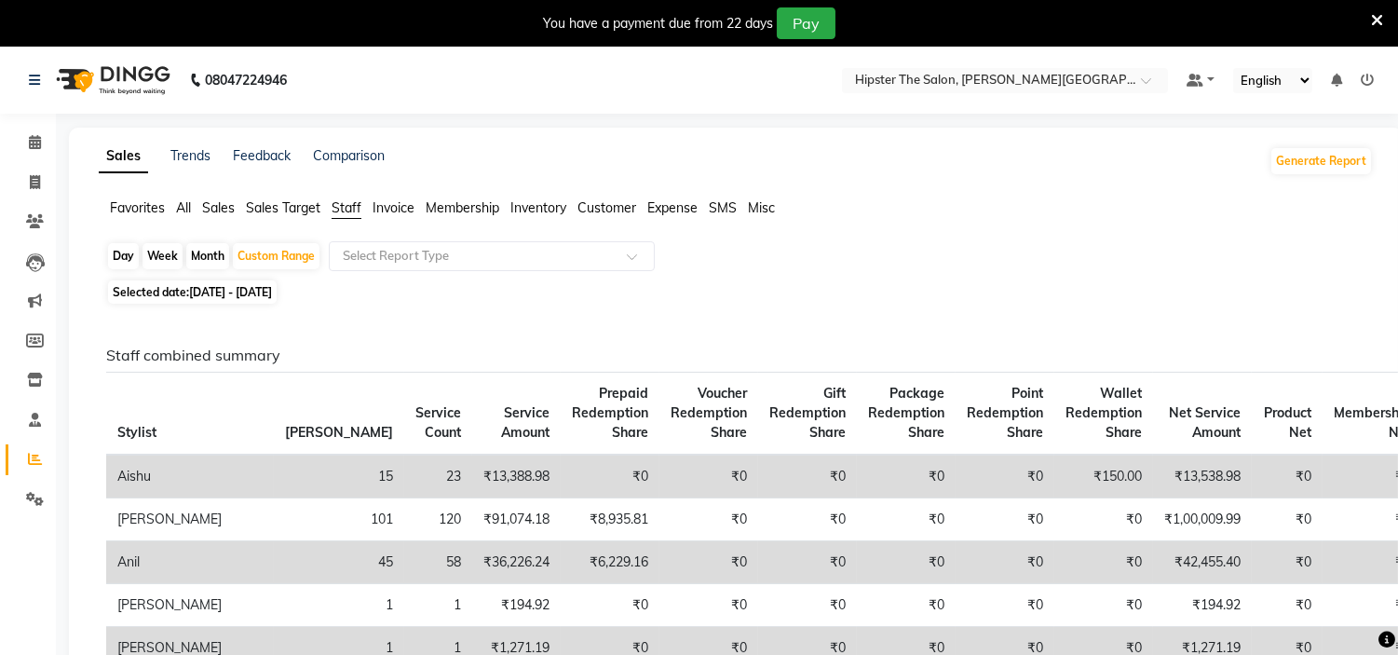
click at [660, 464] on td "₹0" at bounding box center [709, 477] width 99 height 44
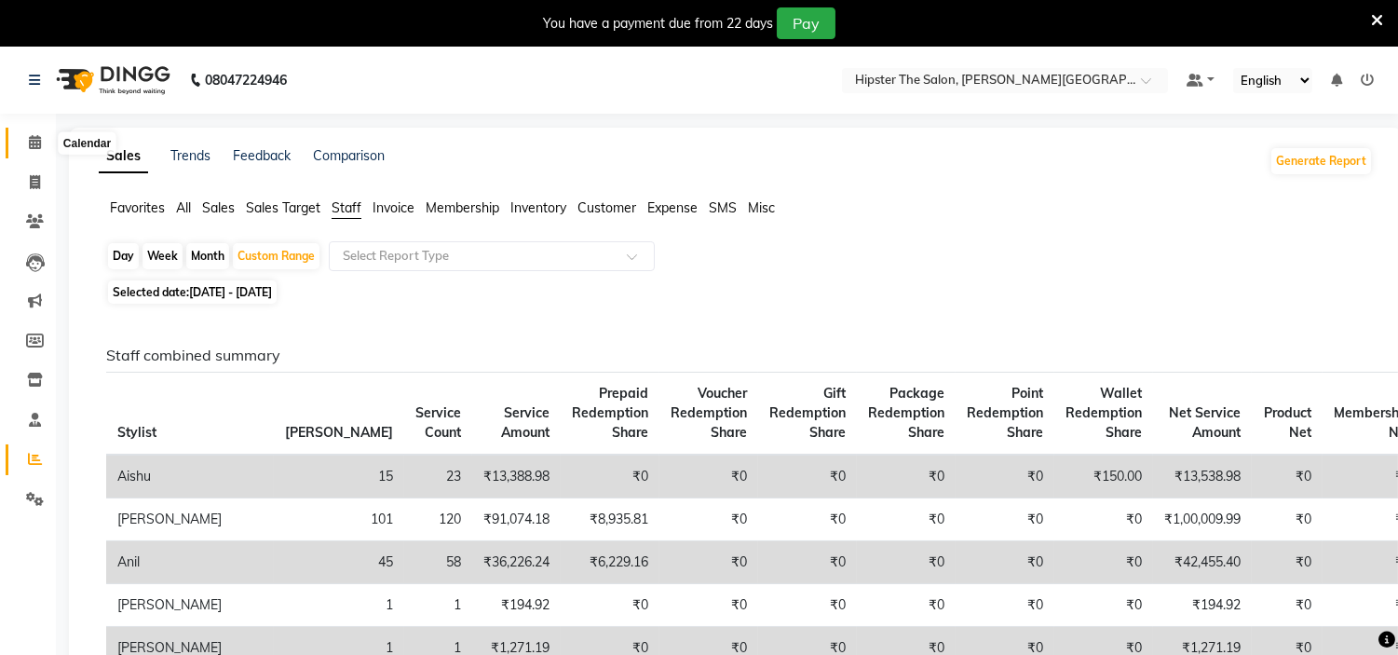
click at [35, 133] on span at bounding box center [35, 142] width 33 height 21
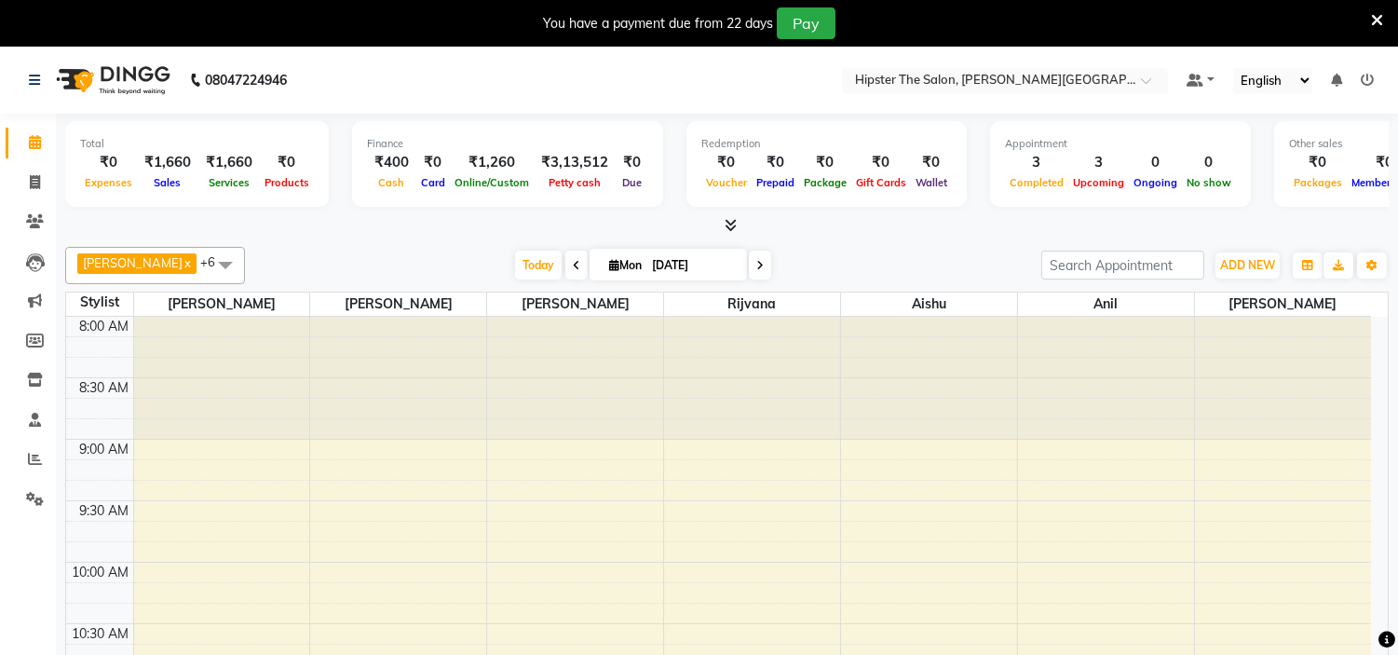
scroll to position [1106, 0]
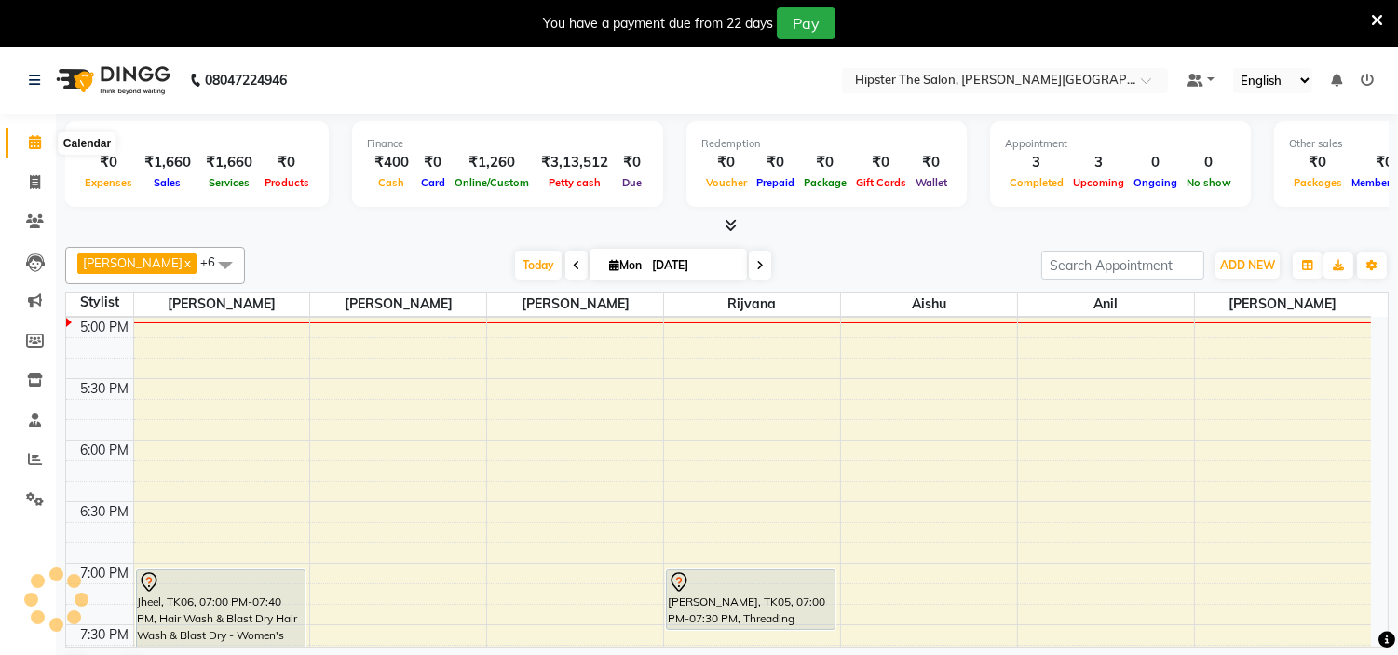
click at [29, 137] on icon at bounding box center [35, 142] width 12 height 14
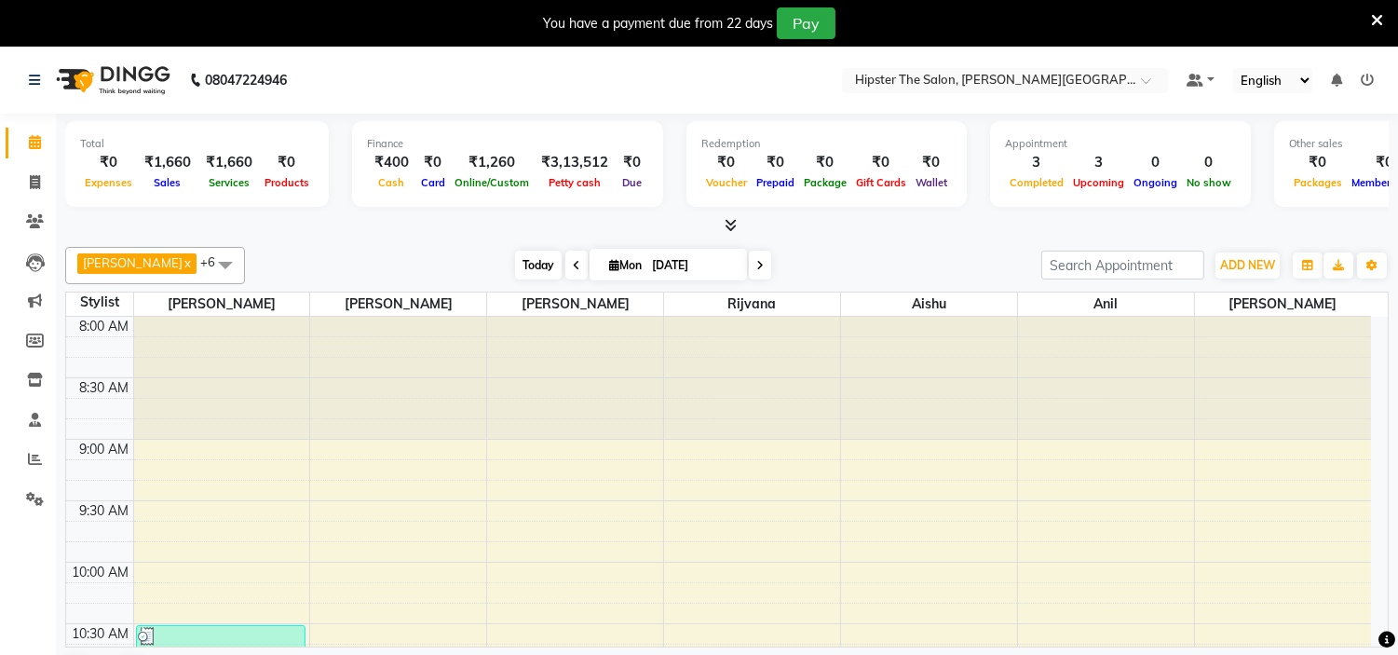
click at [515, 257] on span "Today" at bounding box center [538, 265] width 47 height 29
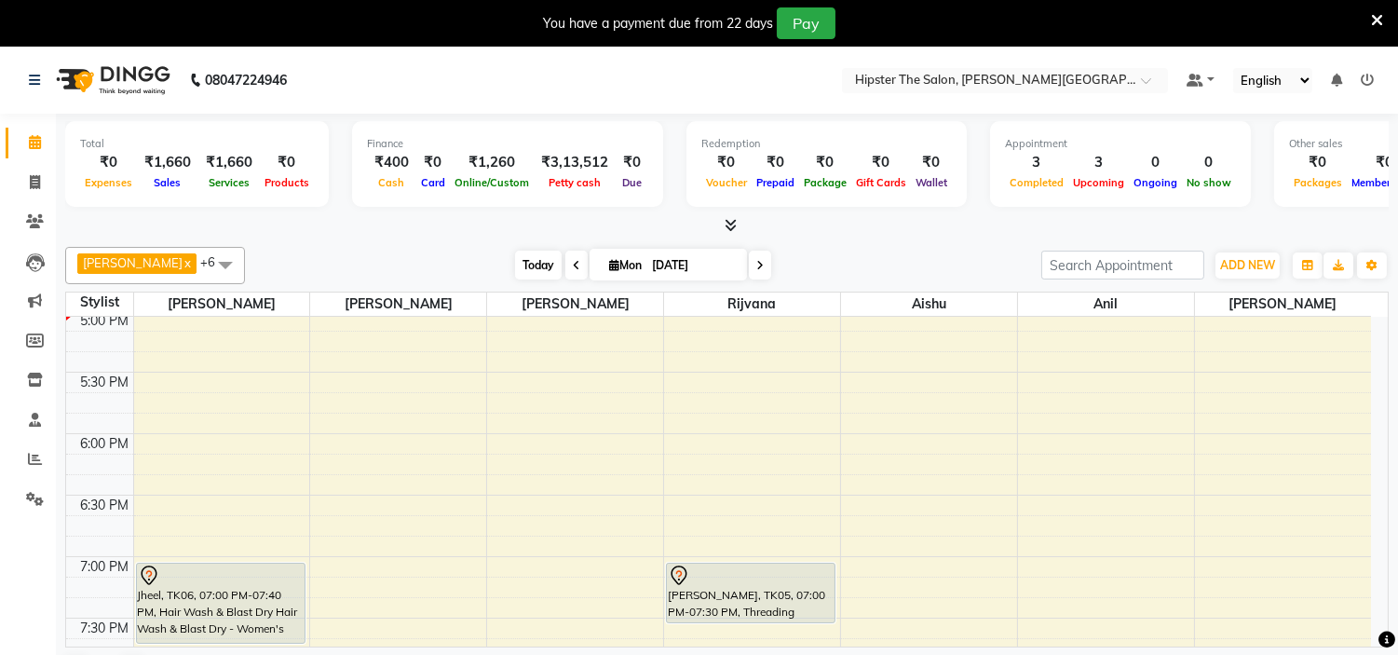
click at [515, 257] on span "Today" at bounding box center [538, 265] width 47 height 29
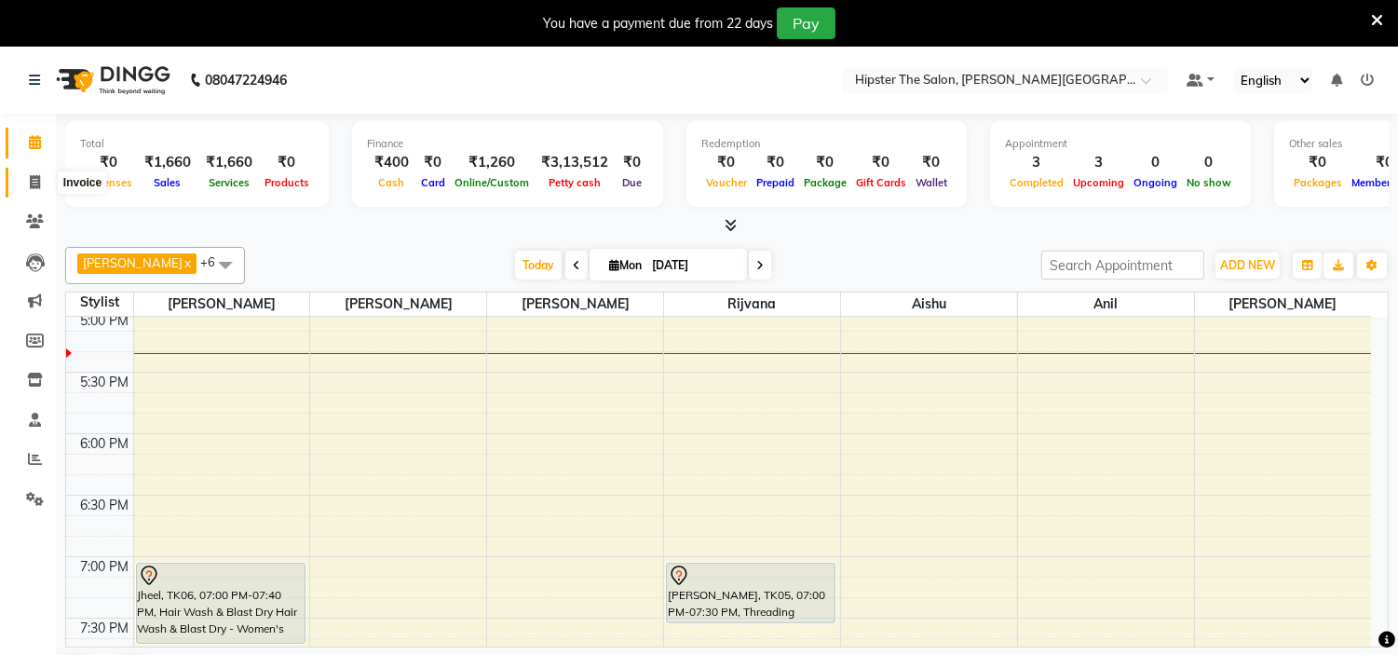
click at [37, 183] on icon at bounding box center [35, 182] width 10 height 14
select select "service"
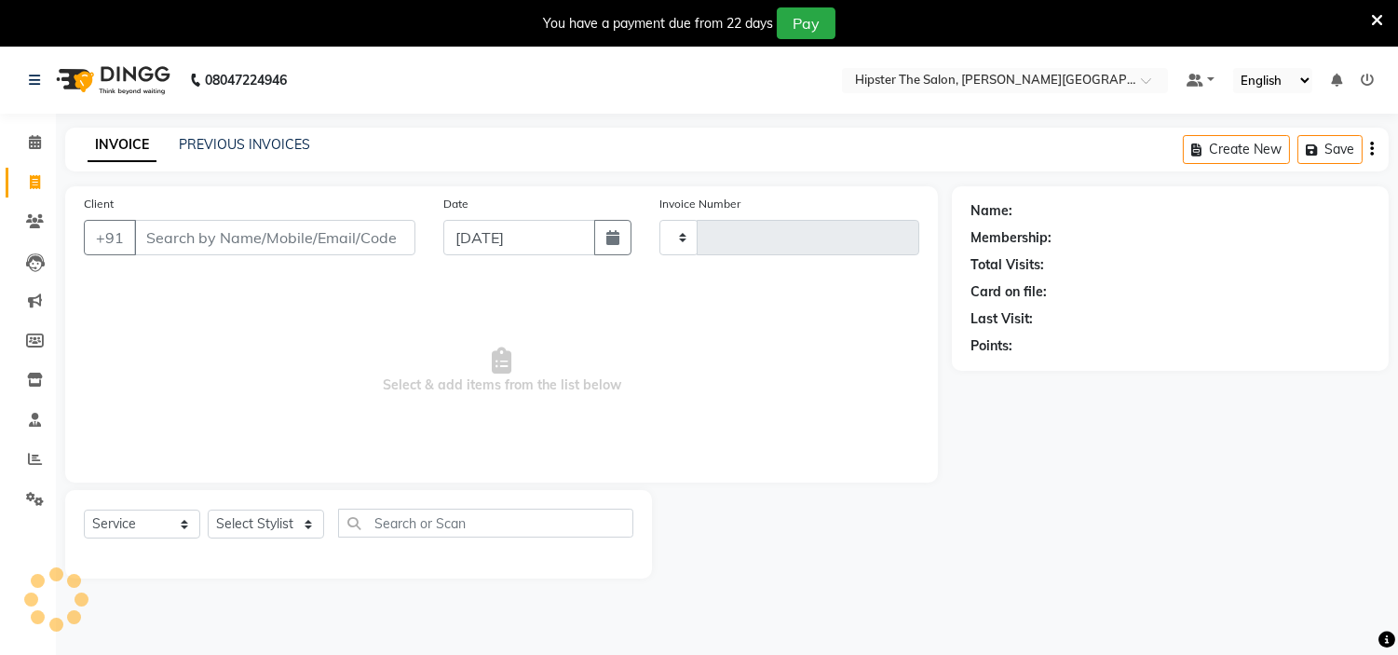
type input "1043"
select select "8592"
click at [240, 242] on input "Client" at bounding box center [274, 237] width 281 height 35
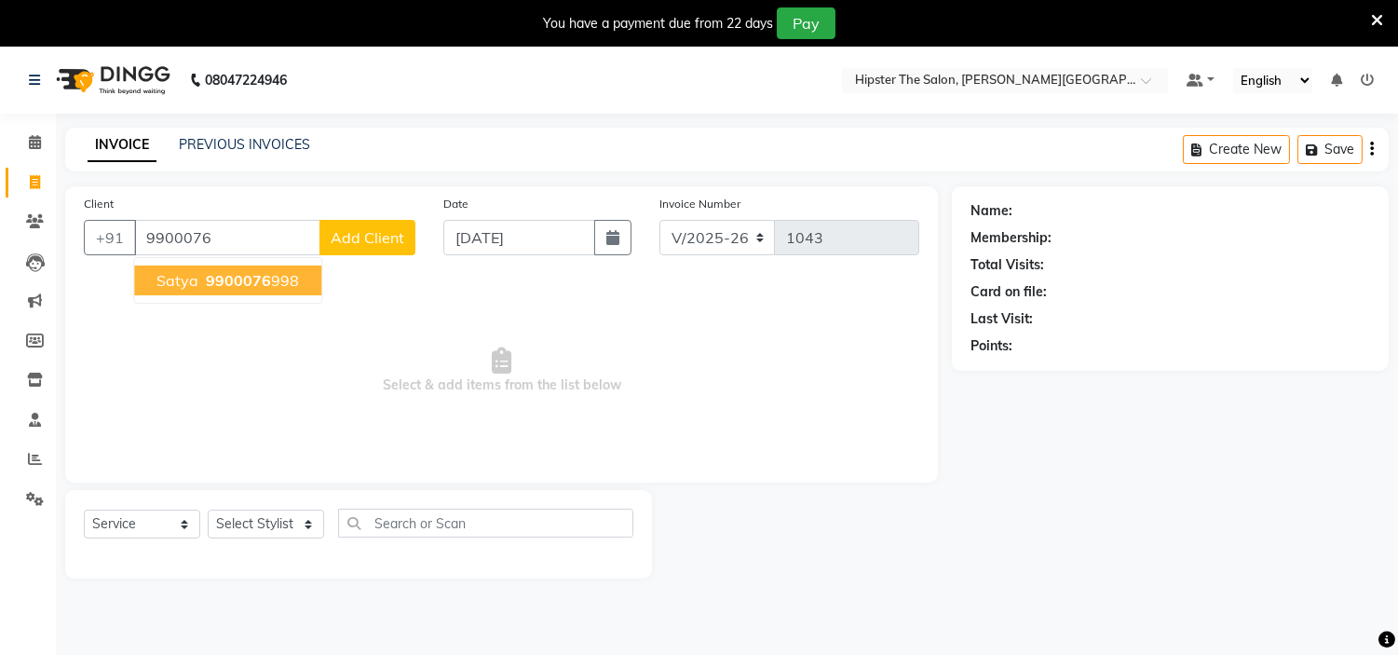
click at [183, 281] on span "satya" at bounding box center [178, 280] width 42 height 19
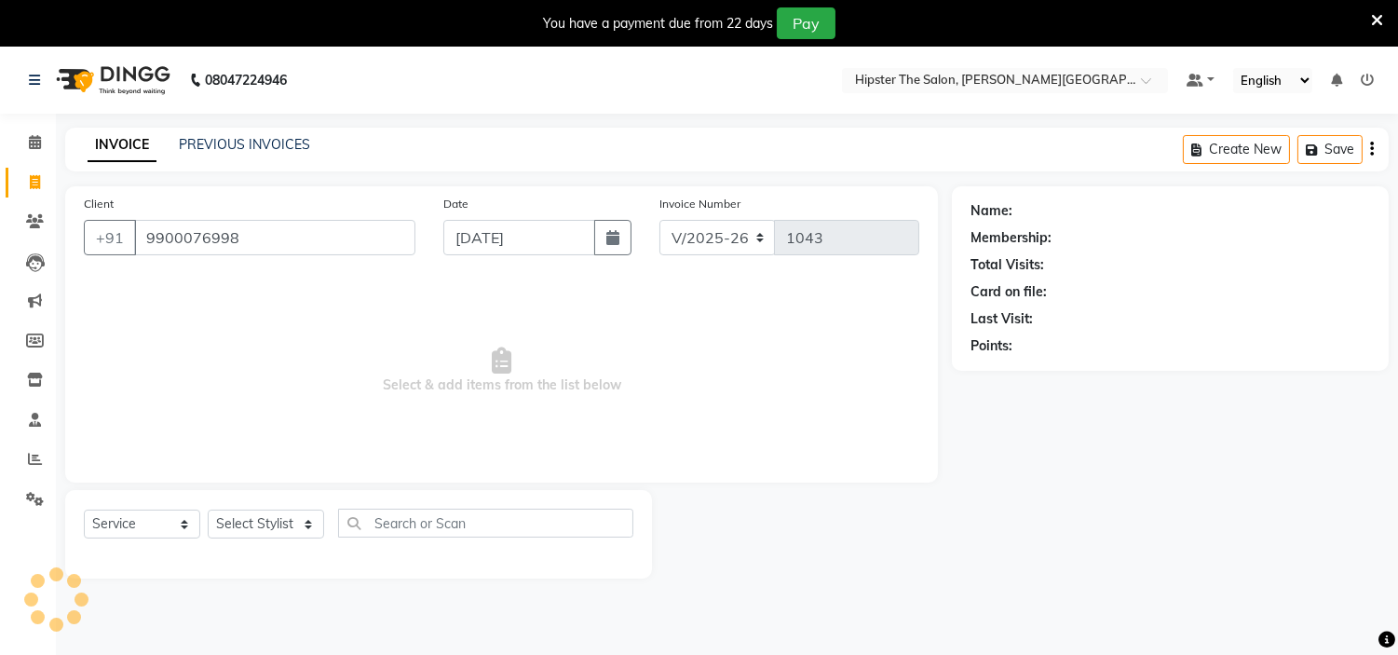
type input "9900076998"
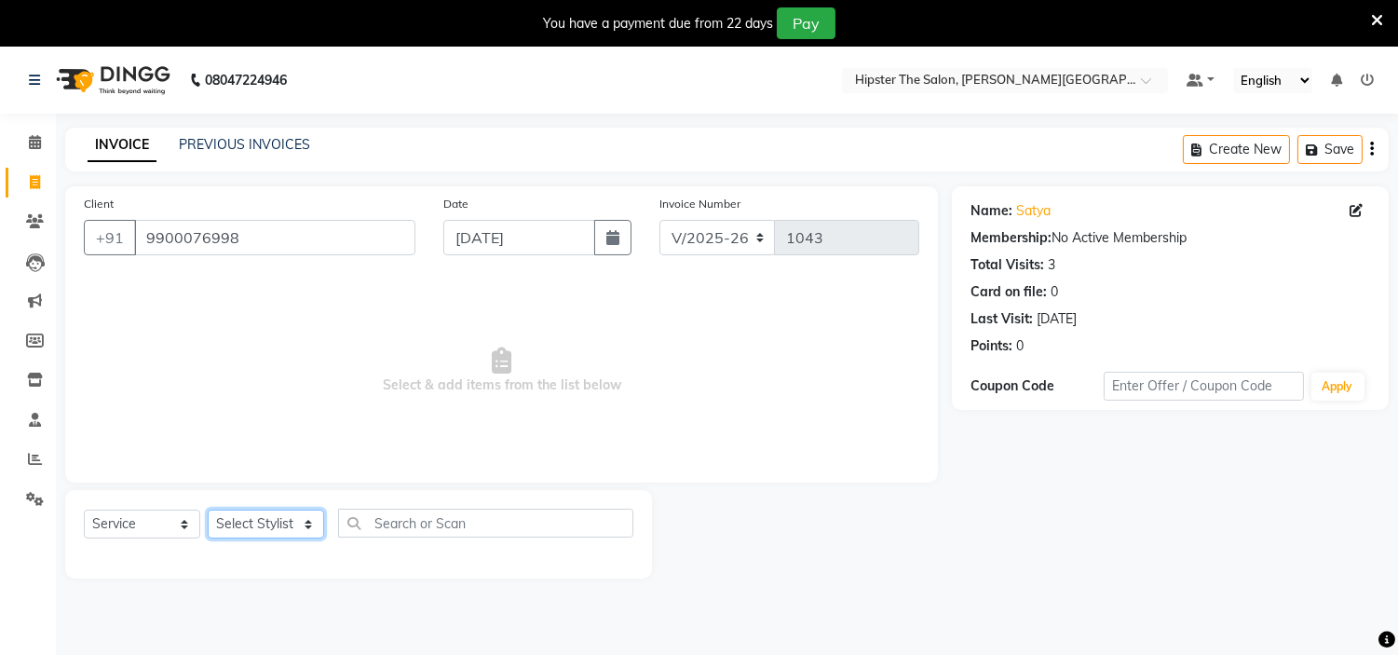
click at [261, 534] on select "Select Stylist [PERSON_NAME] [PERSON_NAME] [PERSON_NAME] [PERSON_NAME] Manager …" at bounding box center [266, 524] width 116 height 29
select select "85981"
click at [208, 511] on select "Select Stylist [PERSON_NAME] [PERSON_NAME] [PERSON_NAME] [PERSON_NAME] Manager …" at bounding box center [266, 524] width 116 height 29
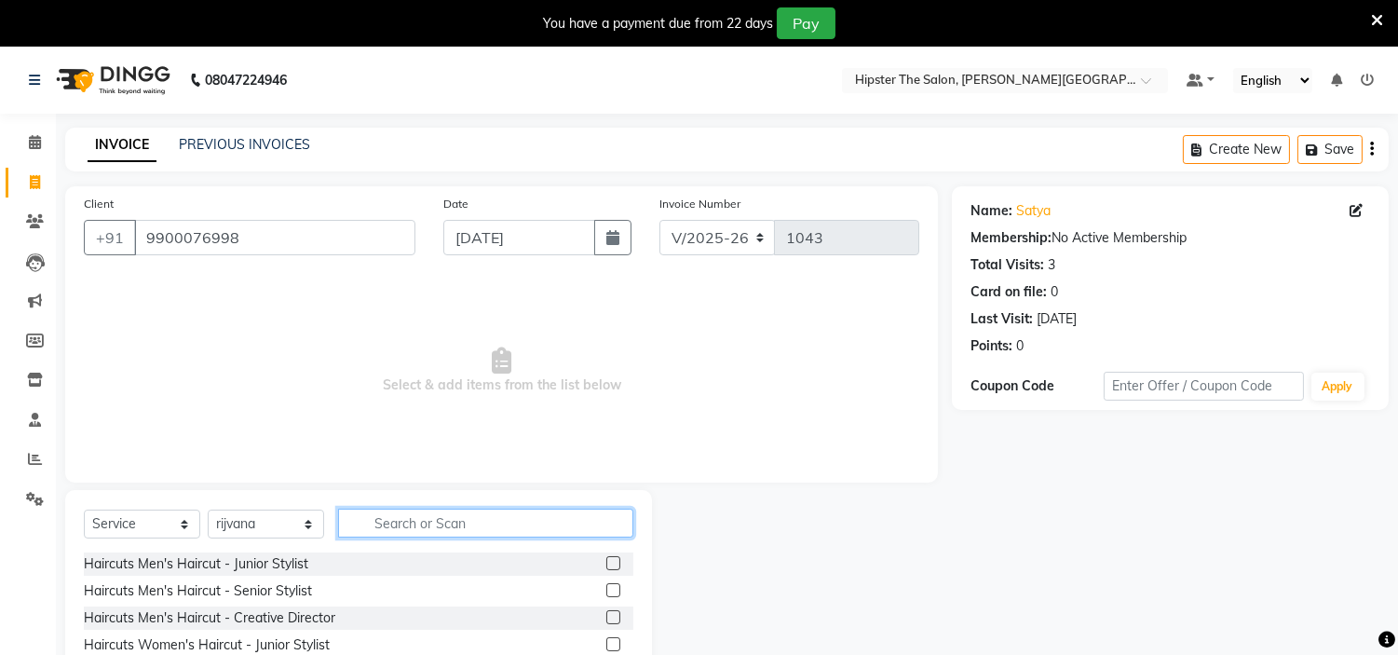
click at [393, 519] on input "text" at bounding box center [485, 523] width 295 height 29
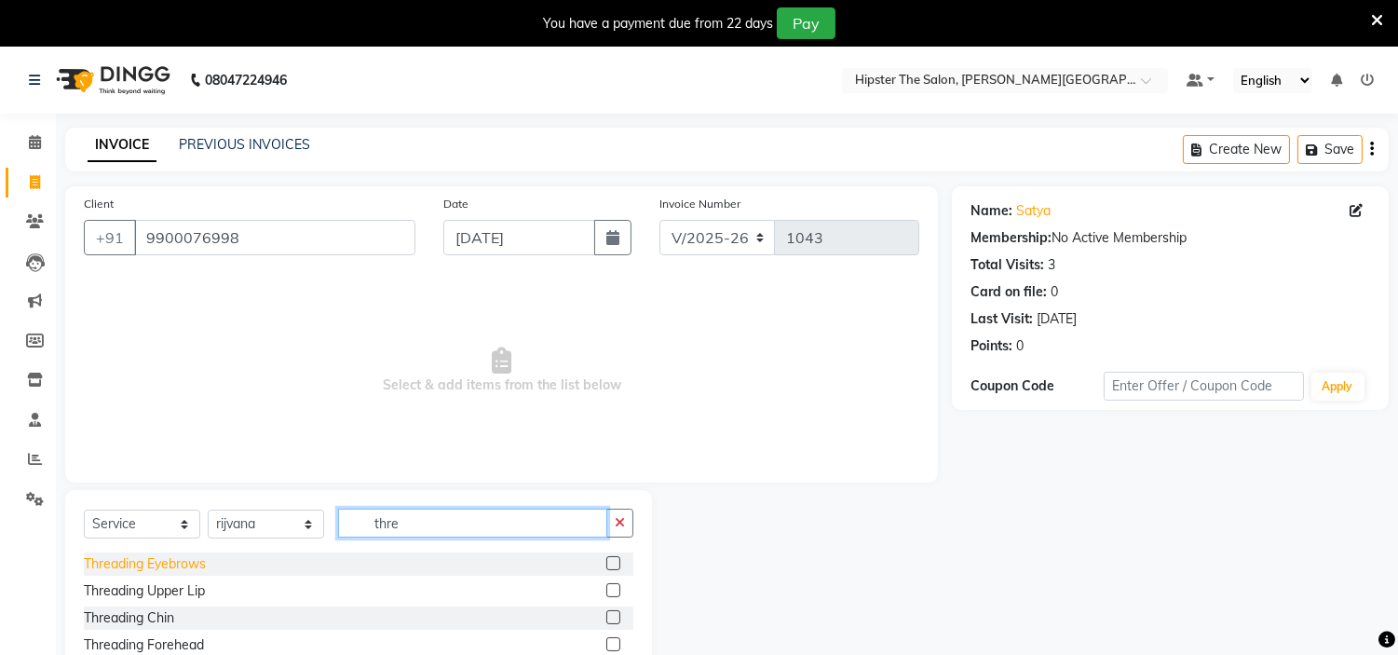
type input "thre"
click at [179, 563] on div "Threading Eyebrows" at bounding box center [145, 564] width 122 height 20
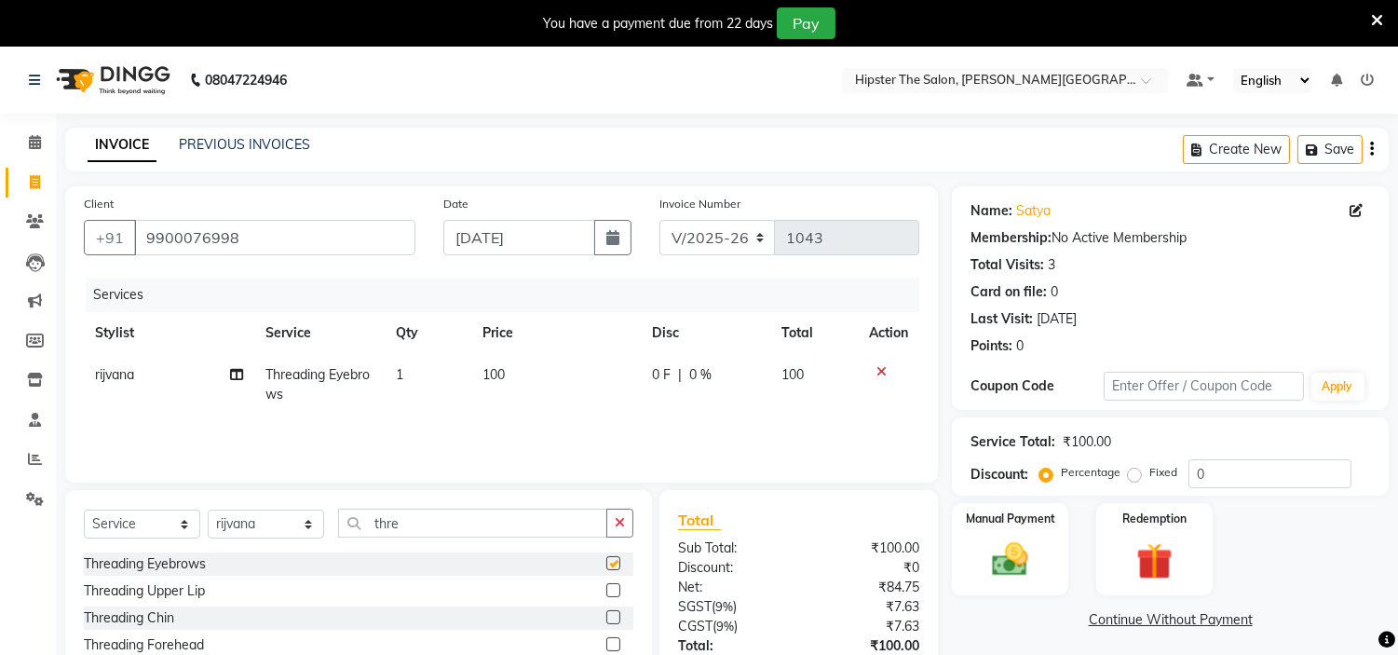
checkbox input "false"
click at [981, 520] on label "Manual Payment" at bounding box center [1010, 518] width 93 height 18
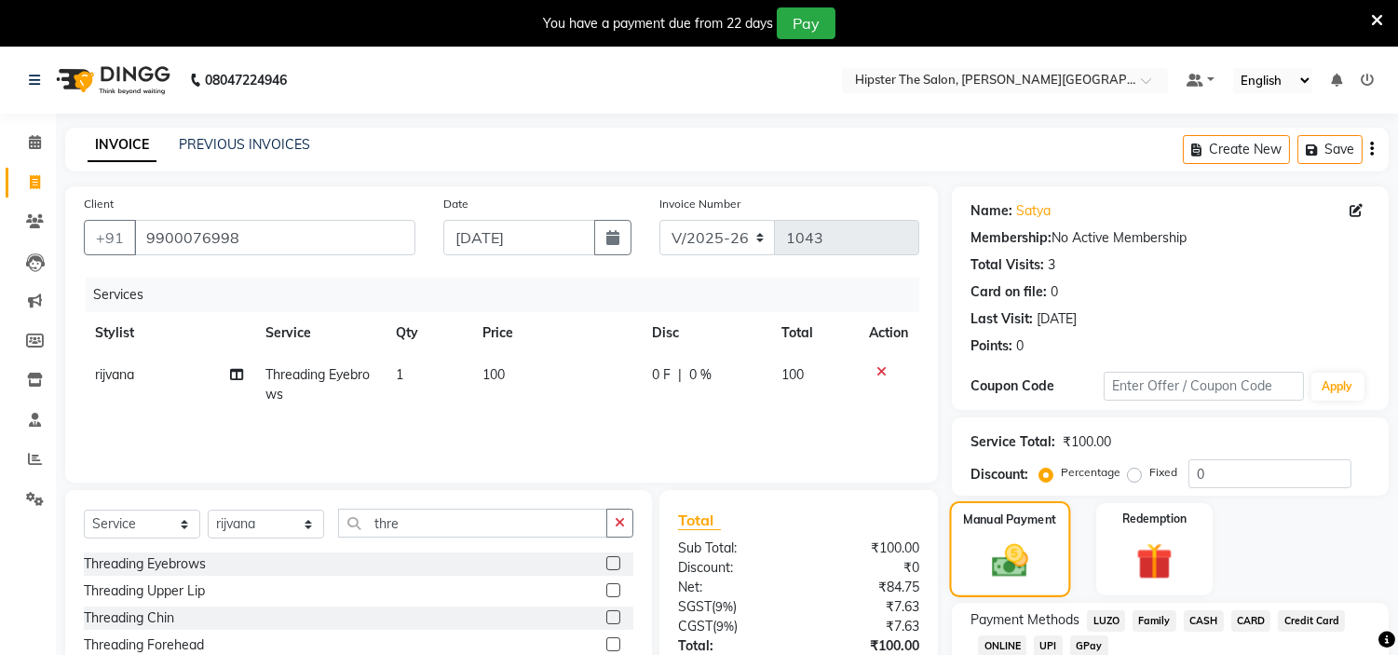
scroll to position [137, 0]
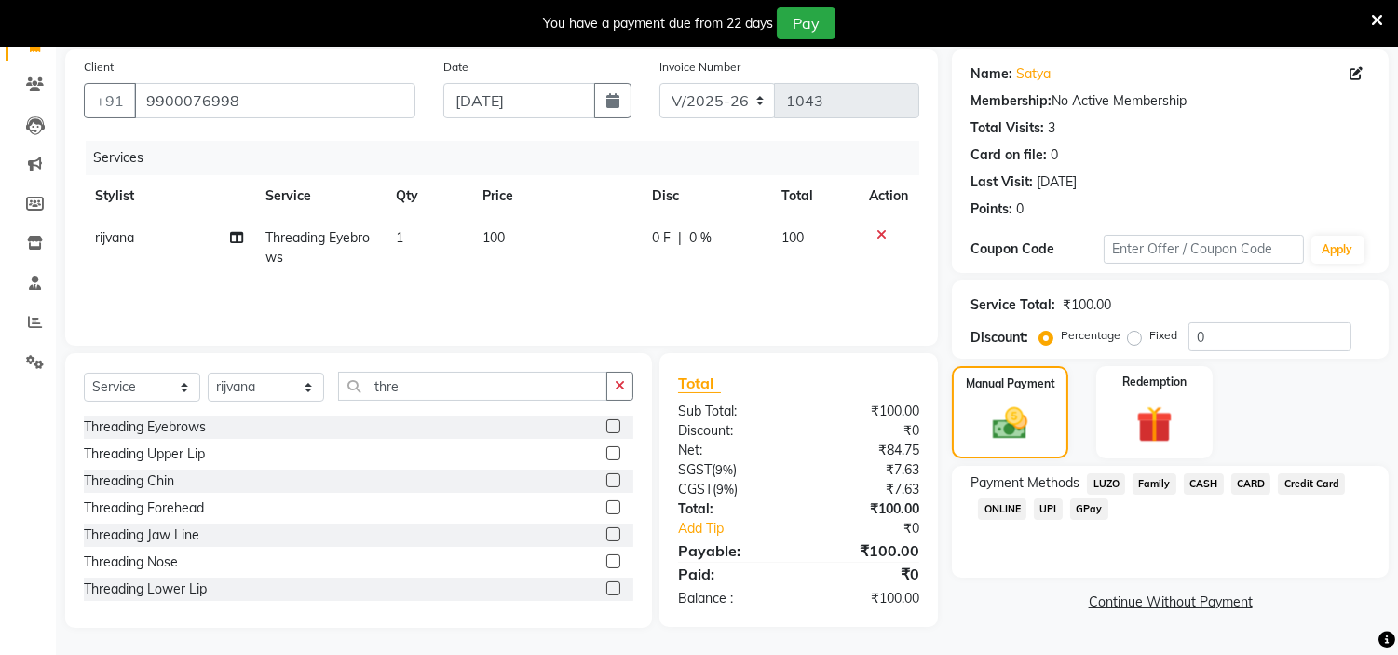
click at [1200, 479] on span "CASH" at bounding box center [1204, 483] width 40 height 21
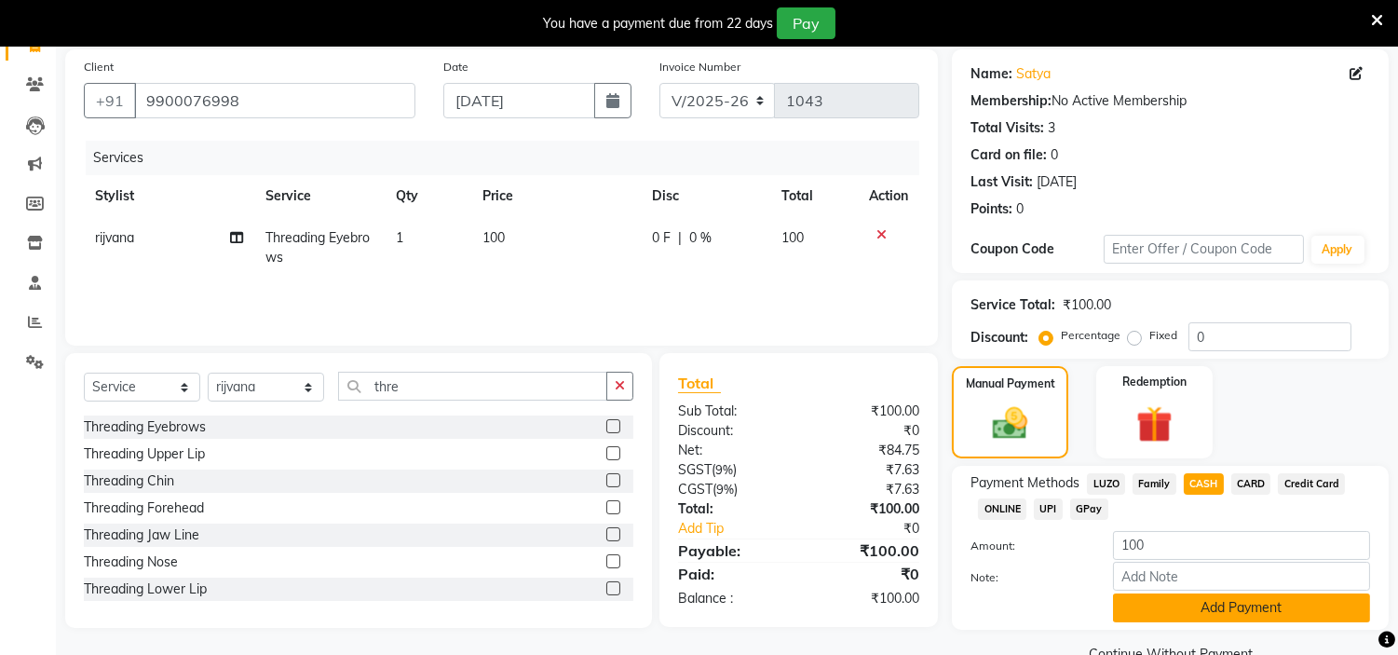
click at [1208, 604] on button "Add Payment" at bounding box center [1241, 607] width 257 height 29
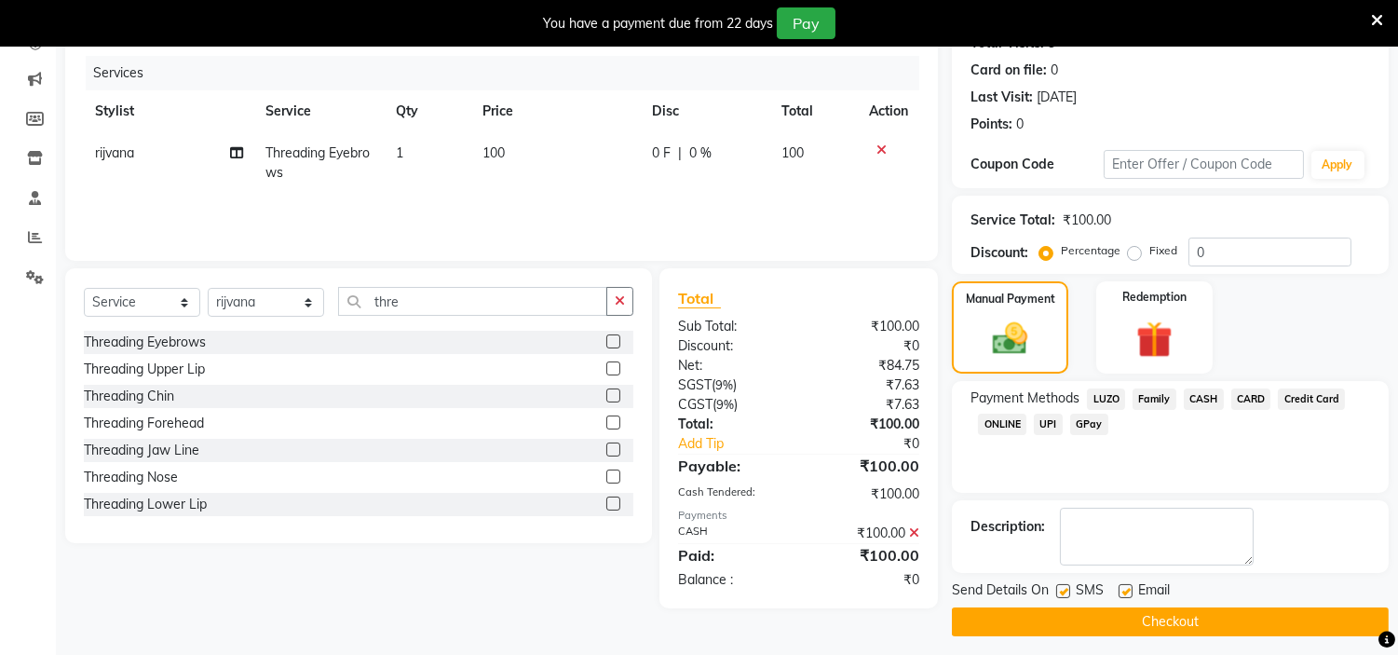
scroll to position [224, 0]
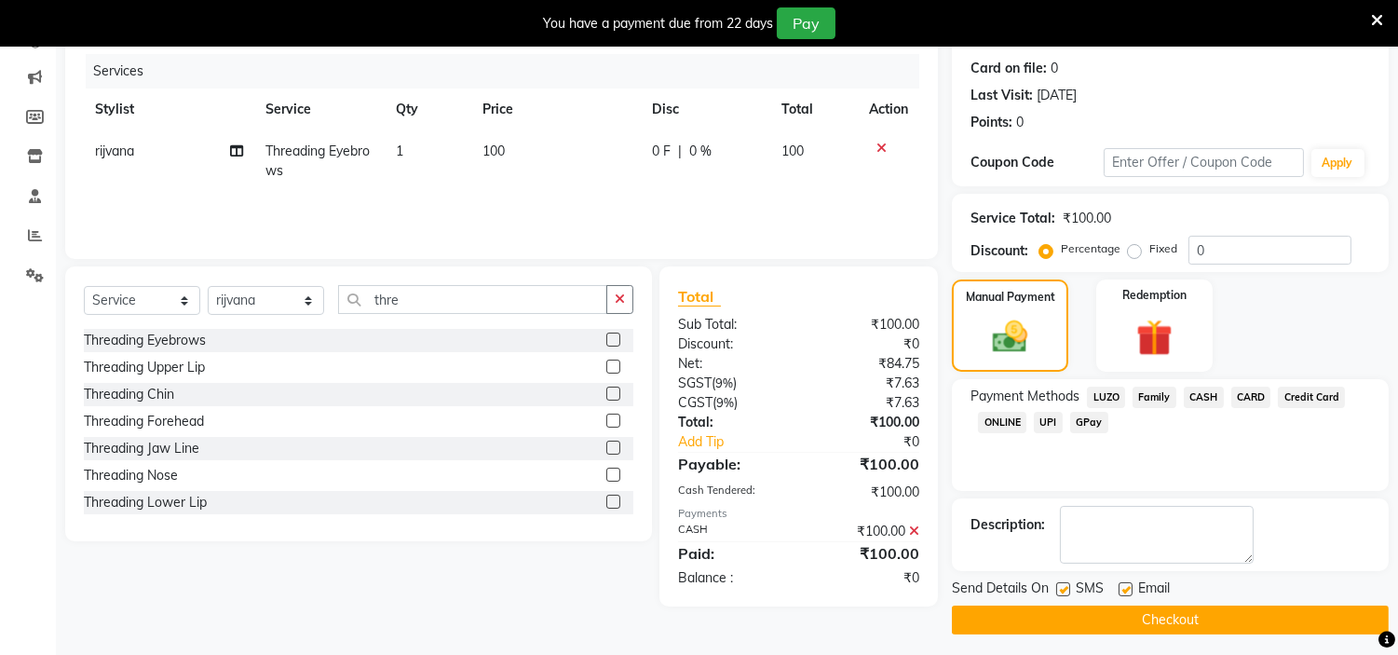
click at [1101, 618] on button "Checkout" at bounding box center [1170, 620] width 437 height 29
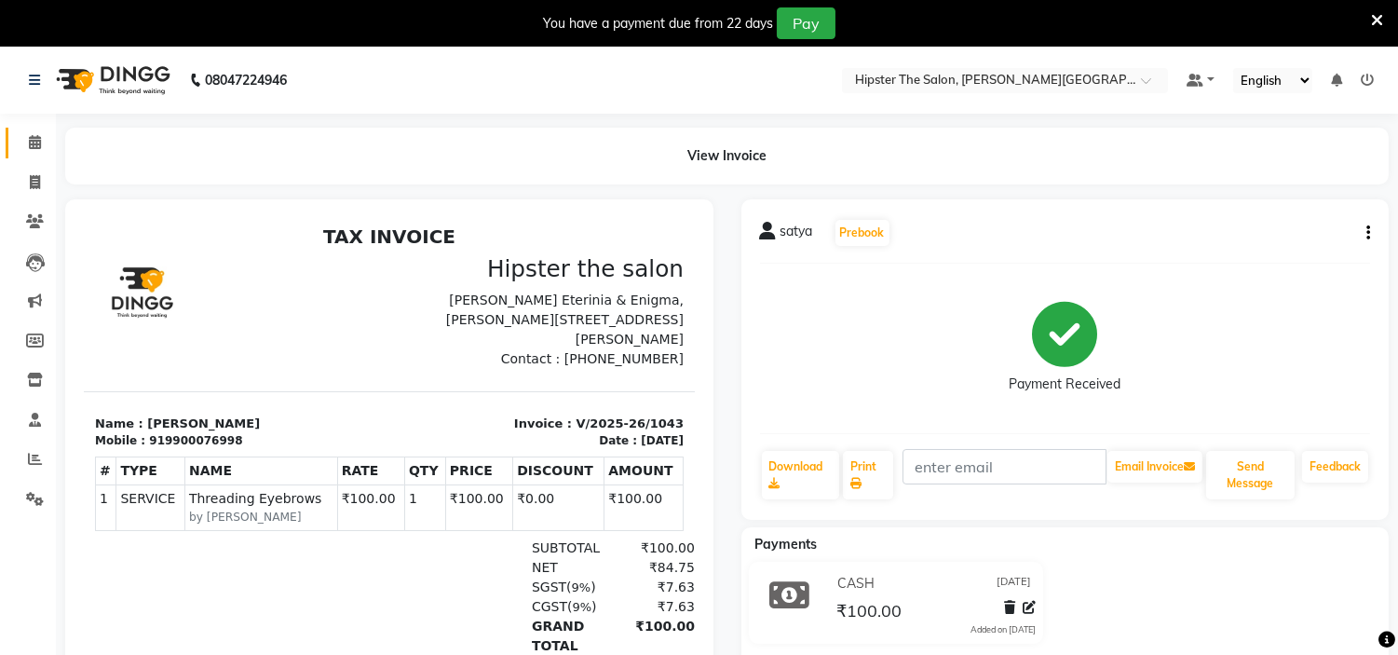
click at [41, 143] on span at bounding box center [35, 142] width 33 height 21
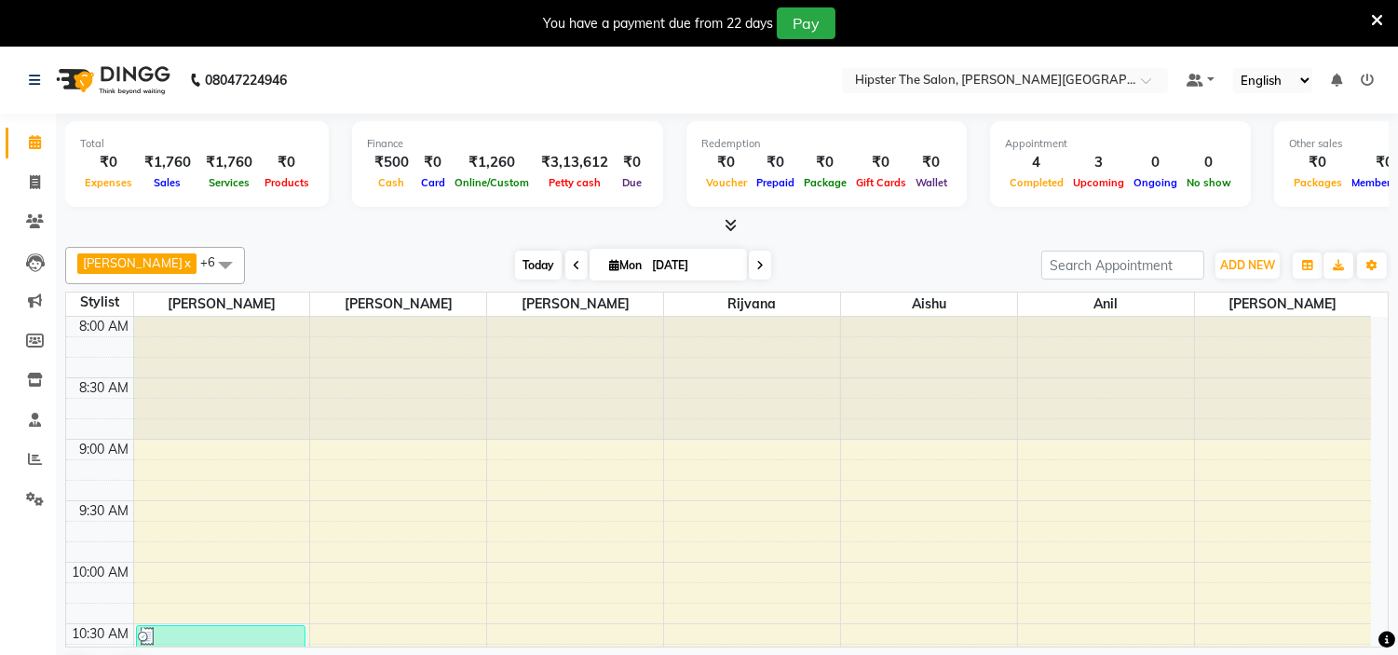
click at [528, 276] on span "Today" at bounding box center [538, 265] width 47 height 29
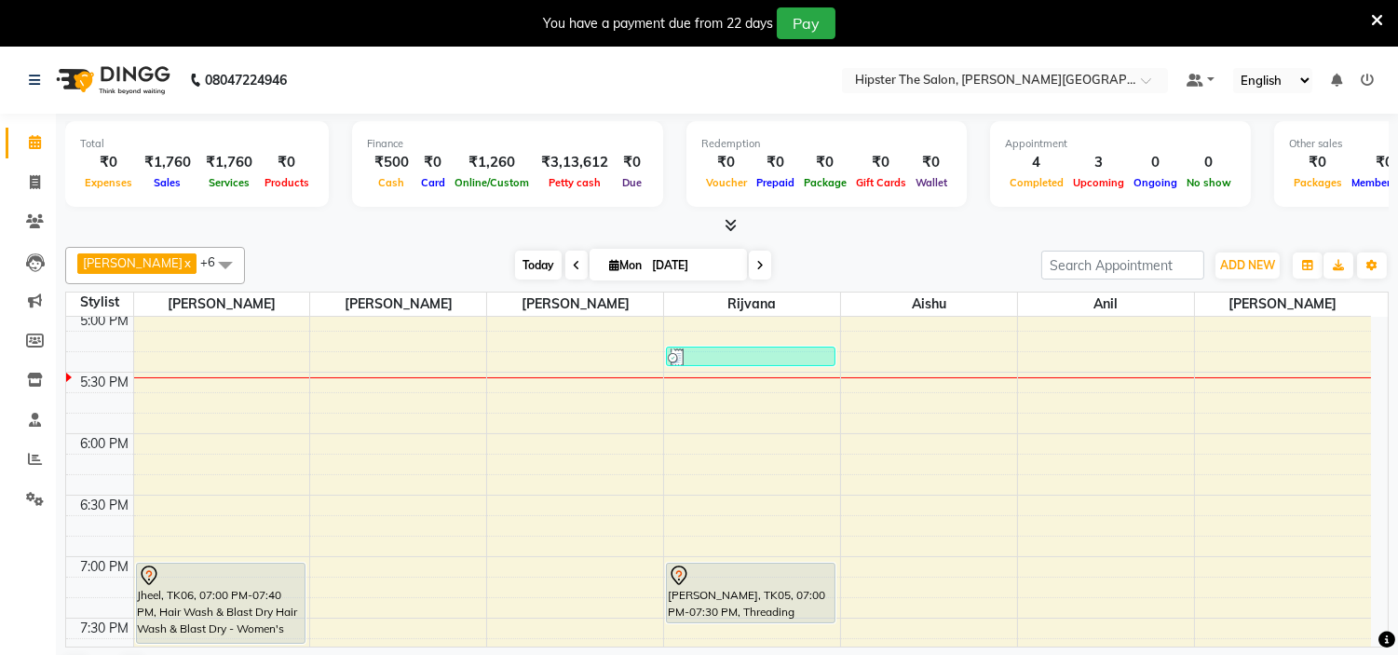
click at [516, 251] on span "Today" at bounding box center [538, 265] width 47 height 29
click at [515, 259] on span "Today" at bounding box center [538, 265] width 47 height 29
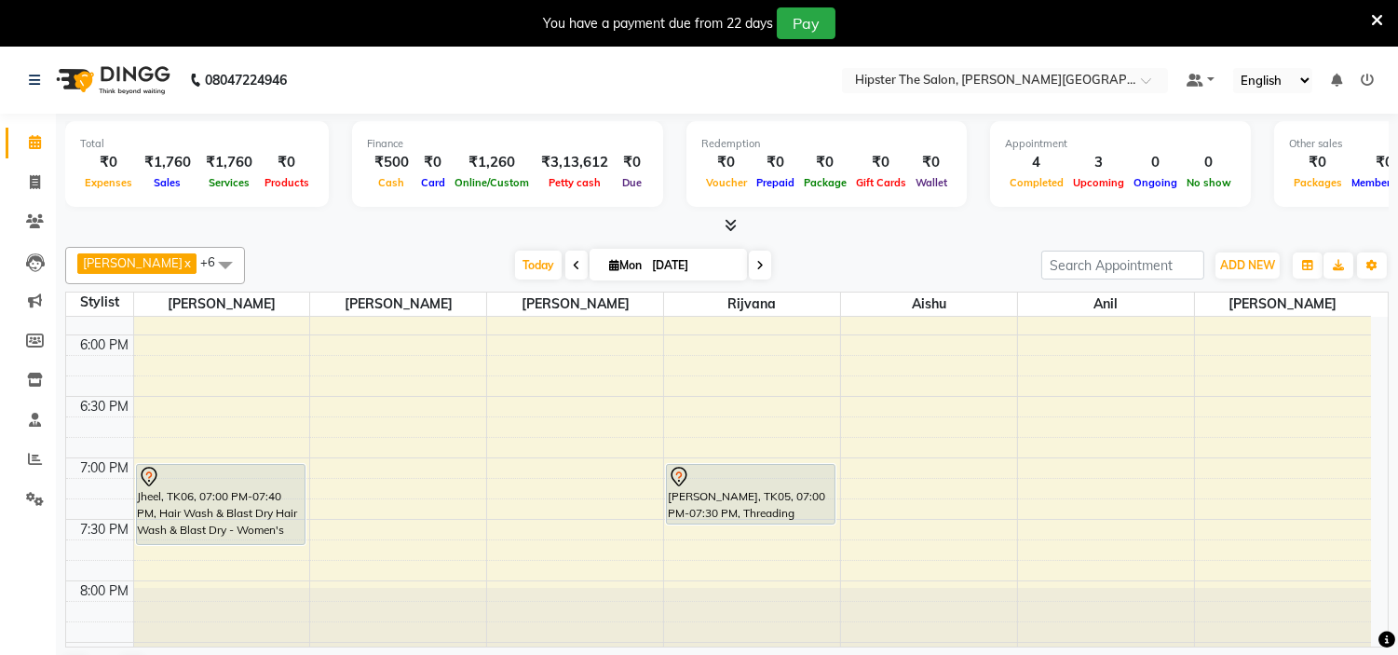
scroll to position [1274, 0]
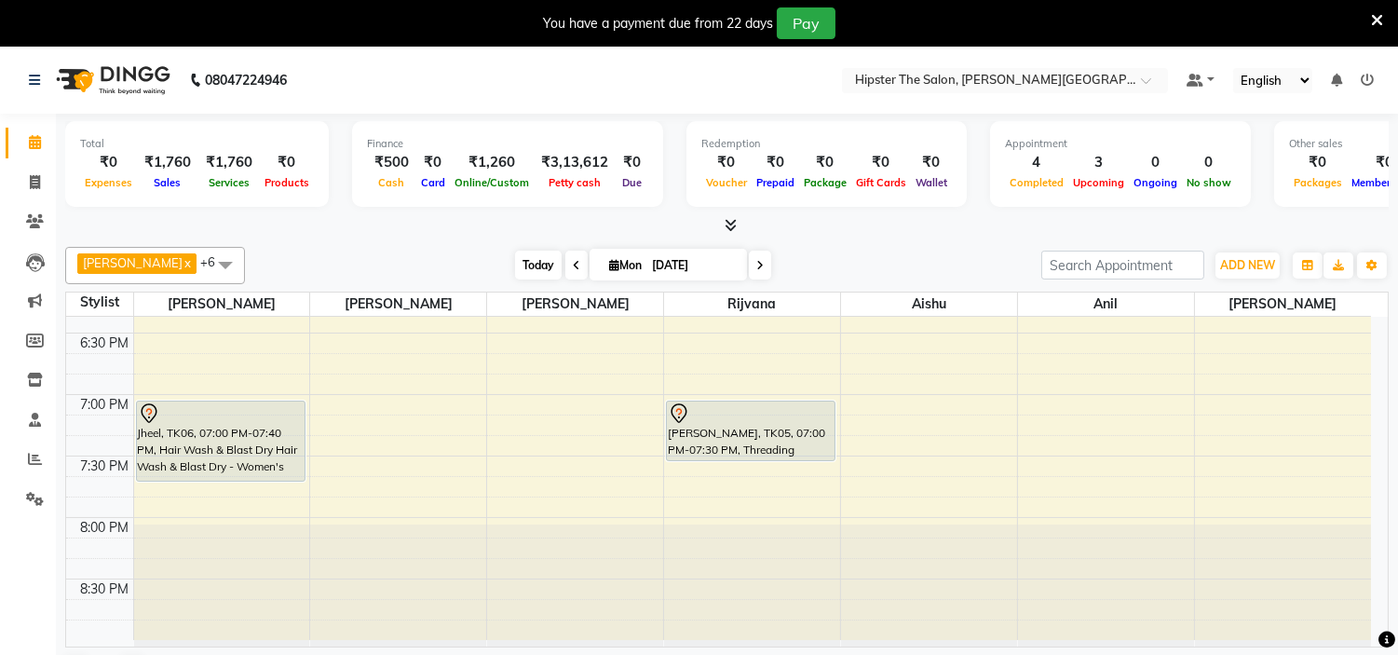
click at [515, 271] on span "Today" at bounding box center [538, 265] width 47 height 29
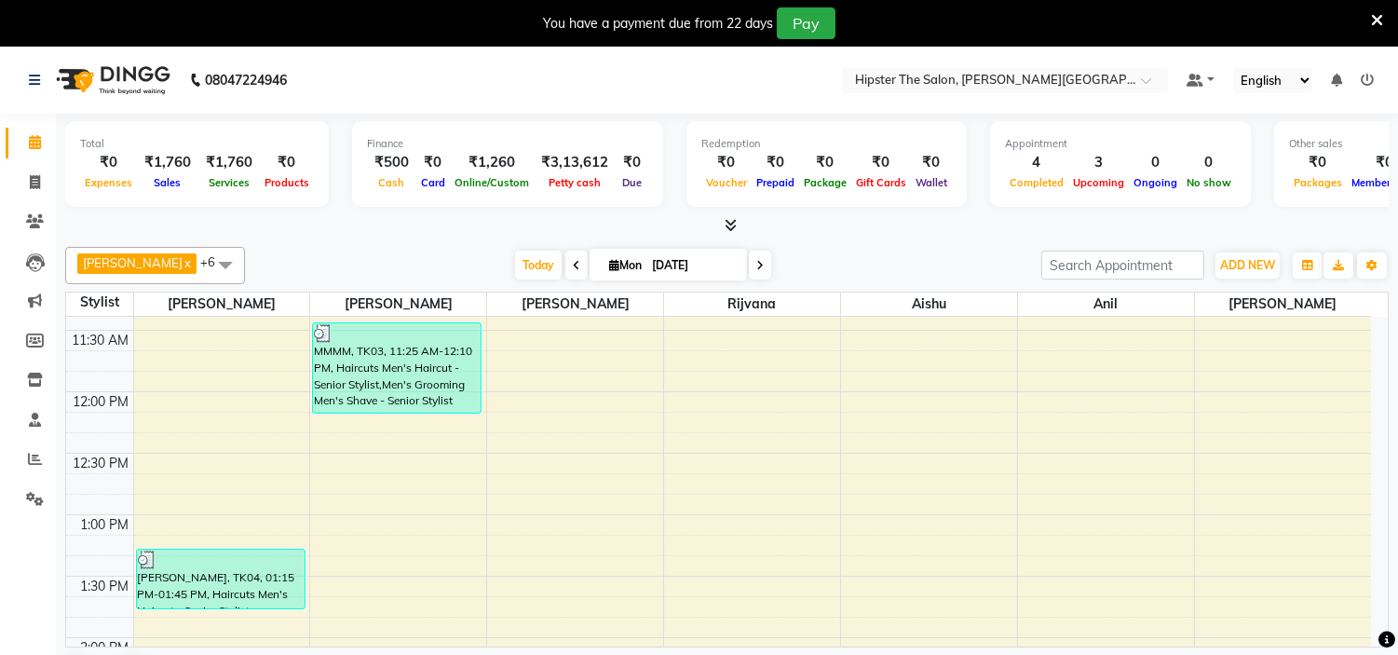
scroll to position [417, 0]
click at [515, 264] on span "Today" at bounding box center [538, 265] width 47 height 29
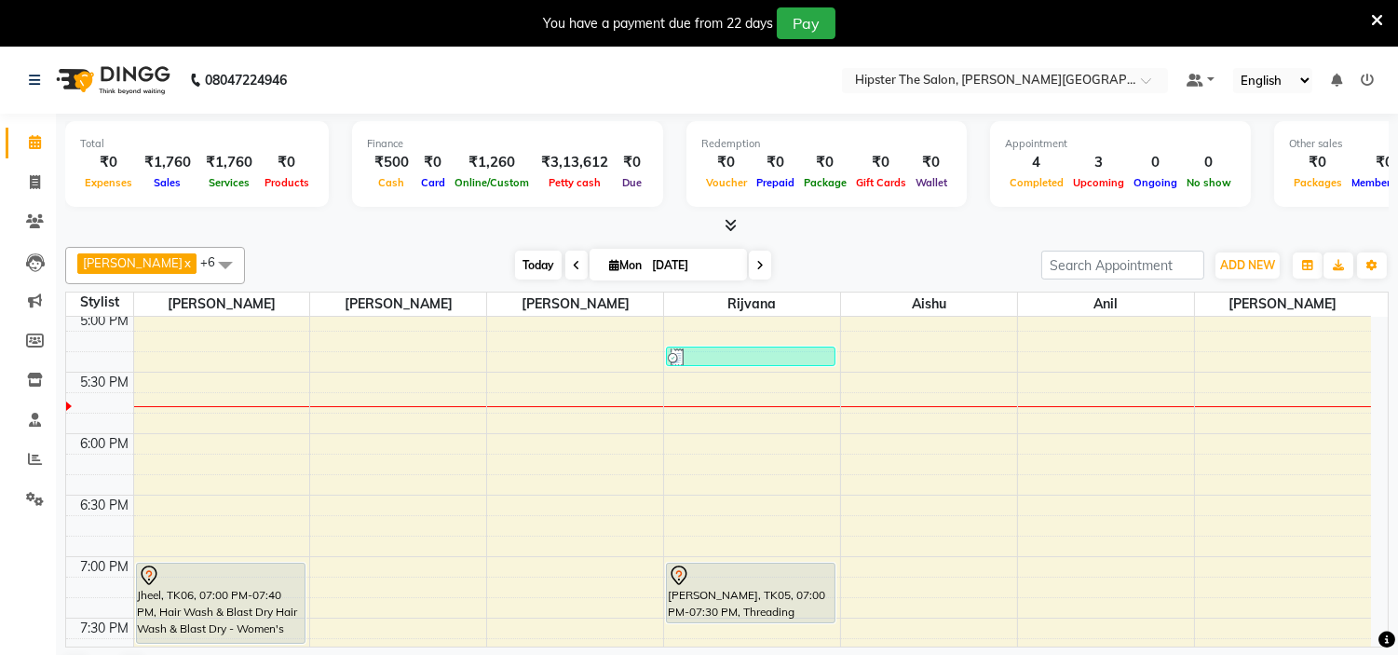
click at [515, 261] on span "Today" at bounding box center [538, 265] width 47 height 29
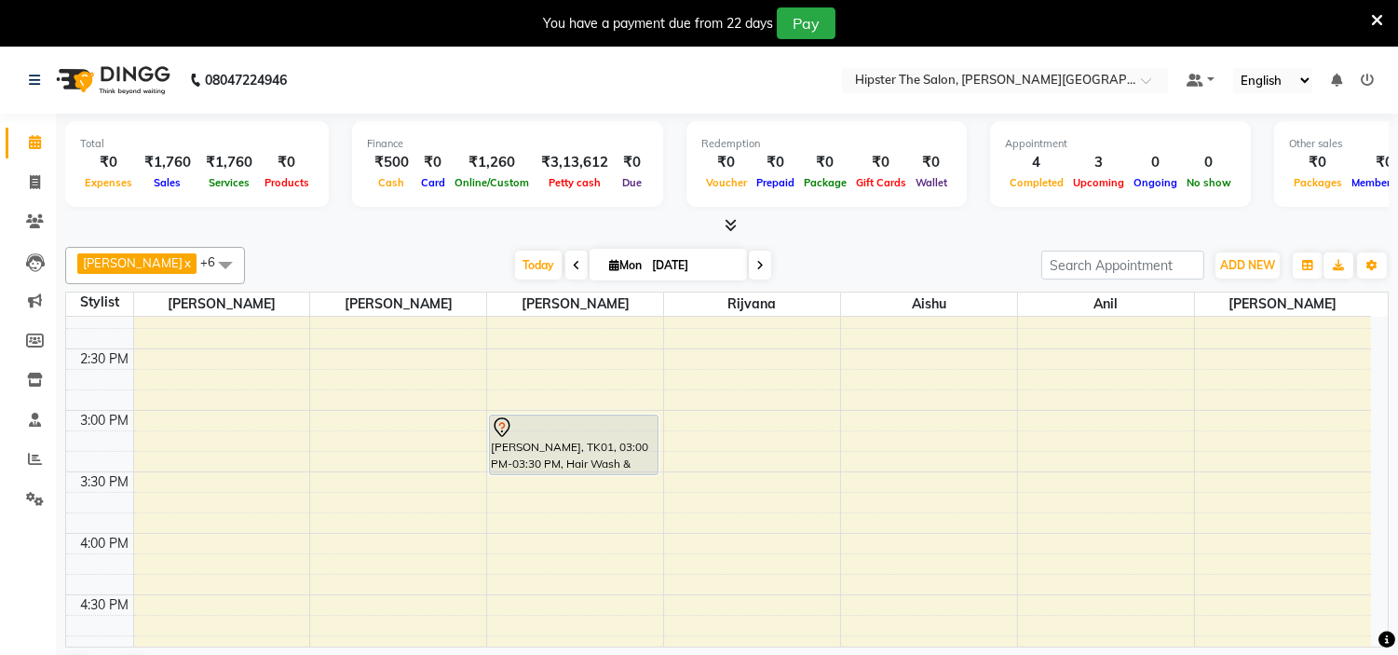
scroll to position [766, 0]
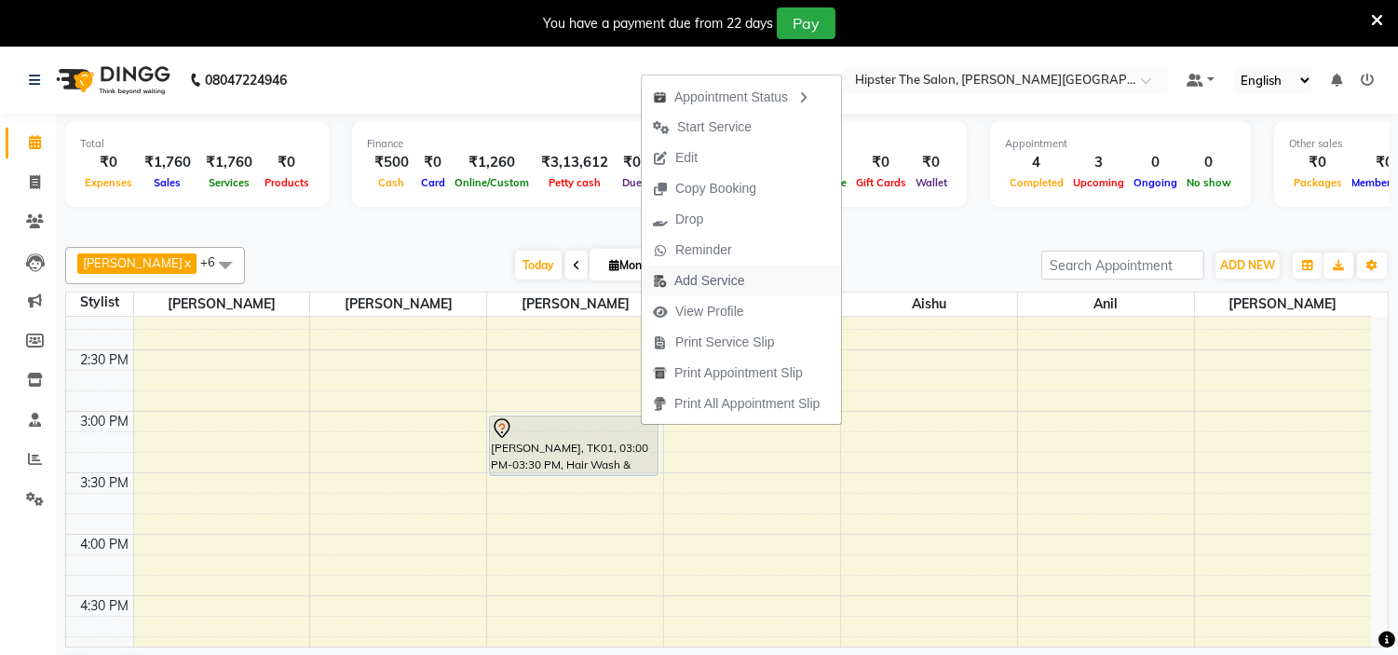
click at [718, 284] on span "Add Service" at bounding box center [709, 281] width 70 height 20
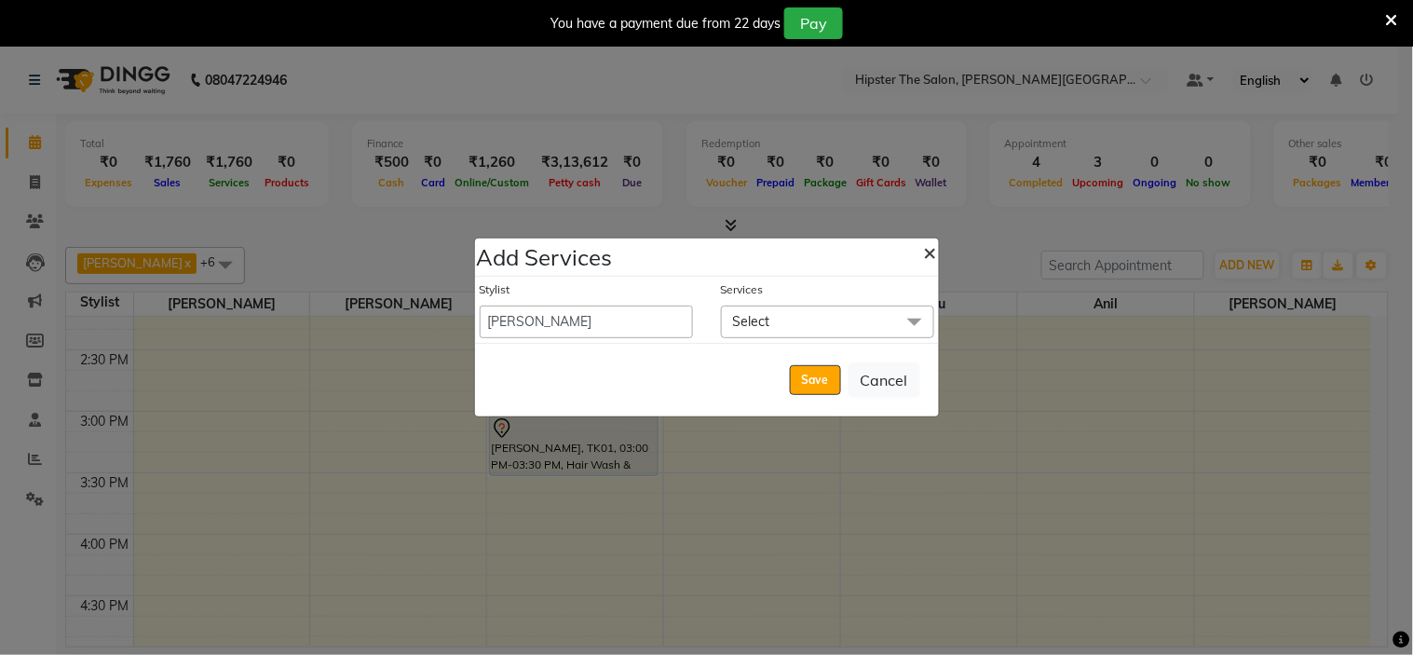
click at [926, 253] on span "×" at bounding box center [930, 252] width 13 height 28
select select "86874"
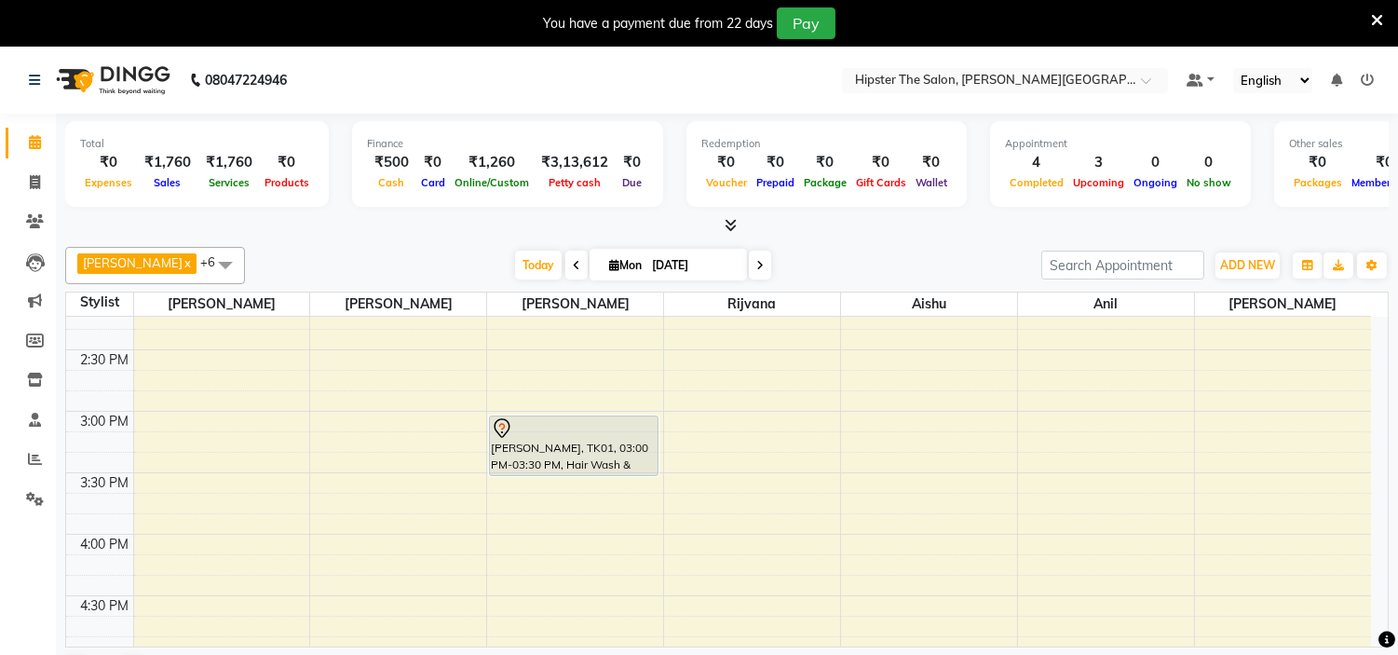
click at [511, 292] on table "Stylist [PERSON_NAME] [PERSON_NAME] rijvana aishu anil [PERSON_NAME] 8:00 AM 8:…" at bounding box center [727, 470] width 1324 height 356
click at [515, 262] on span "Today" at bounding box center [538, 265] width 47 height 29
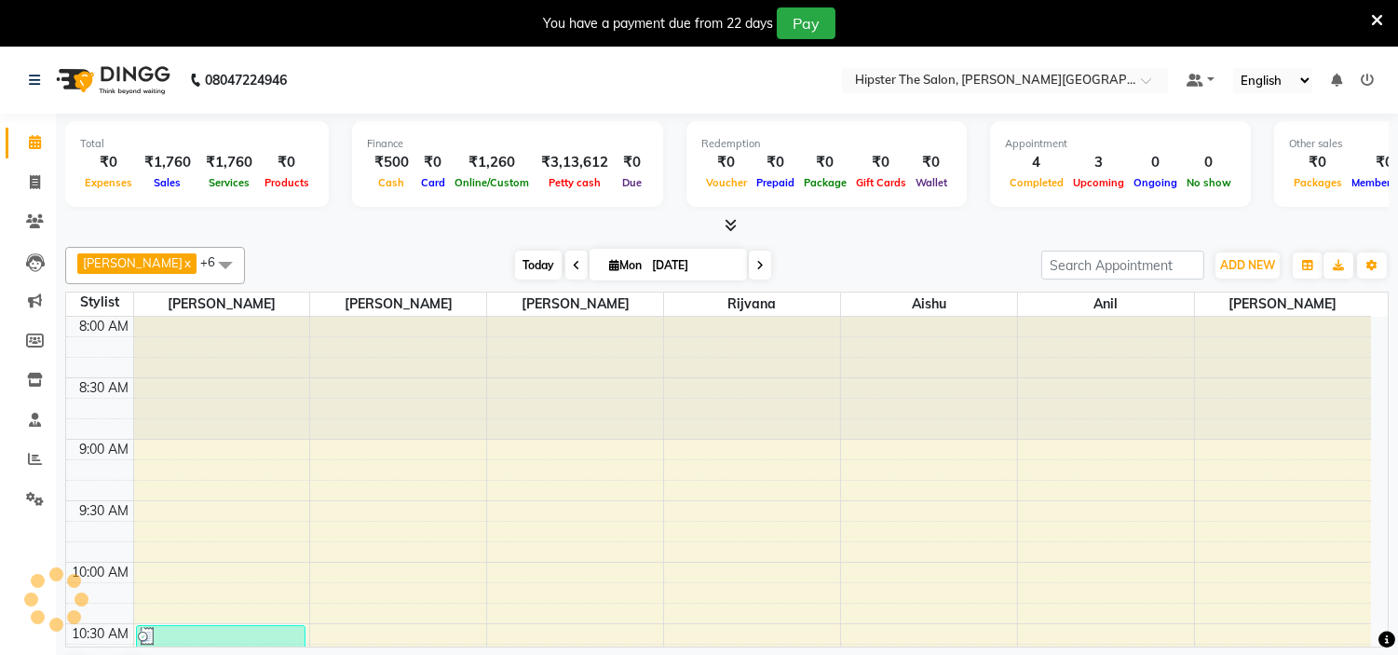
scroll to position [1235, 0]
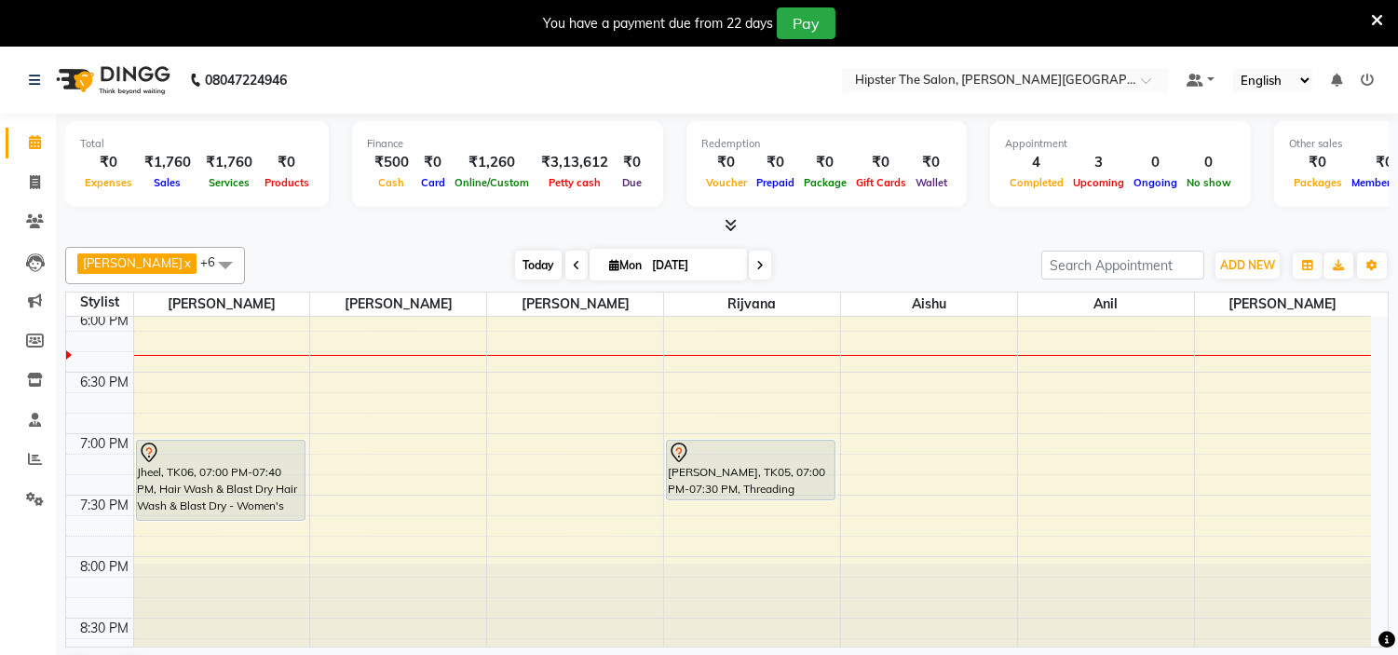
click at [515, 261] on span "Today" at bounding box center [538, 265] width 47 height 29
